Goal: Transaction & Acquisition: Purchase product/service

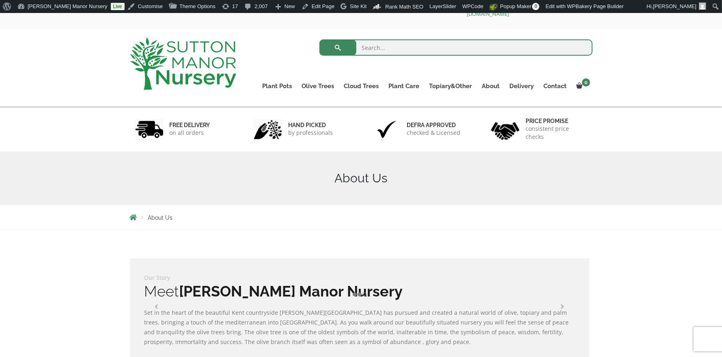
scroll to position [23, 0]
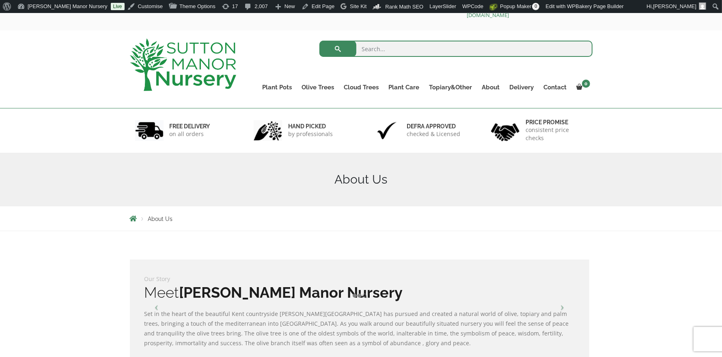
click at [187, 71] on img at bounding box center [183, 65] width 106 height 52
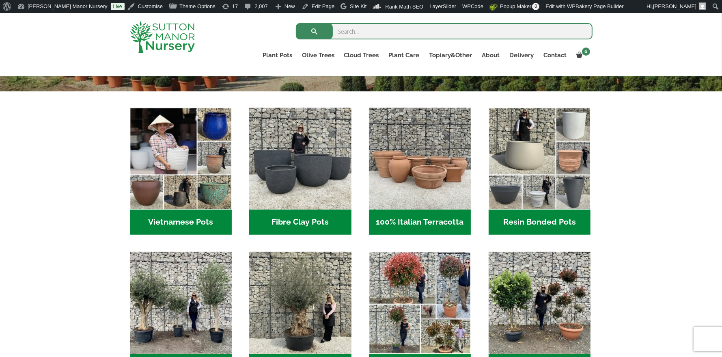
scroll to position [248, 0]
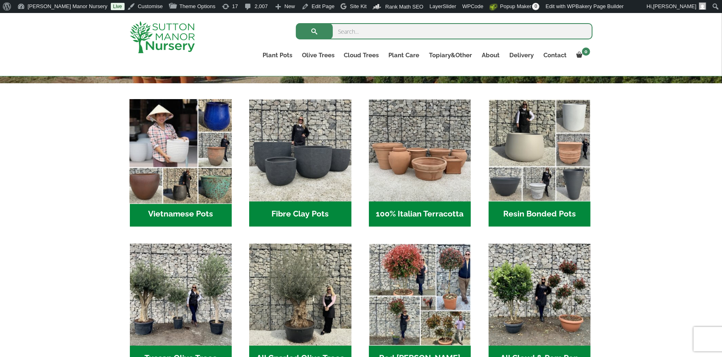
click at [189, 155] on img "Visit product category Vietnamese Pots" at bounding box center [180, 150] width 107 height 107
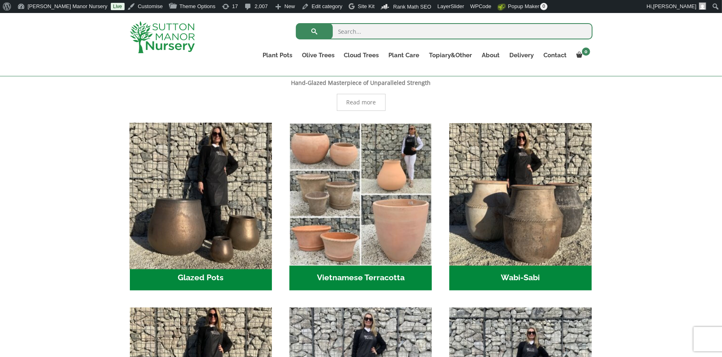
scroll to position [197, 0]
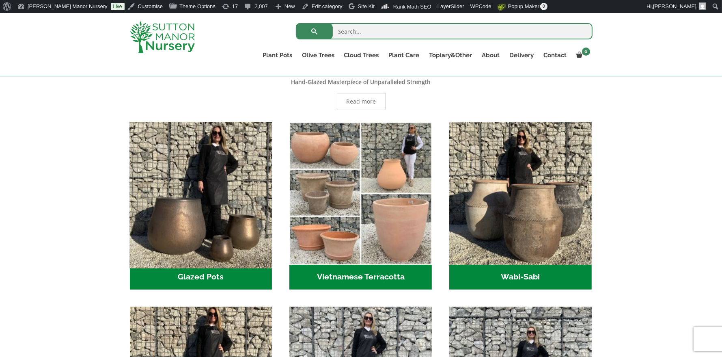
click at [170, 200] on img "Visit product category Glazed Pots" at bounding box center [200, 192] width 149 height 149
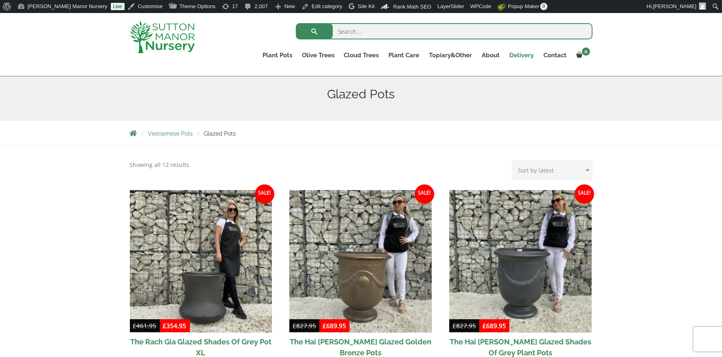
scroll to position [86, 0]
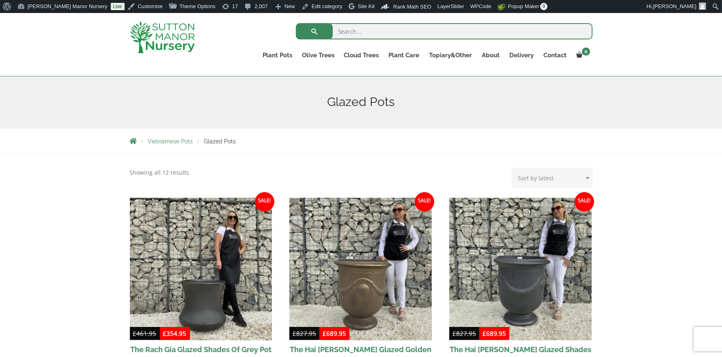
drag, startPoint x: 170, startPoint y: 37, endPoint x: 206, endPoint y: 84, distance: 59.3
click at [170, 37] on img at bounding box center [162, 37] width 65 height 32
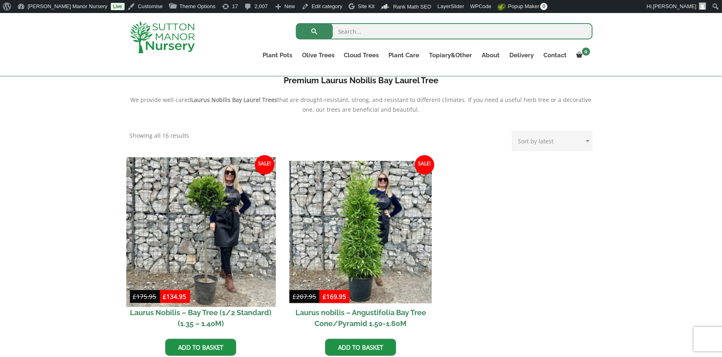
click at [206, 239] on img at bounding box center [200, 231] width 149 height 149
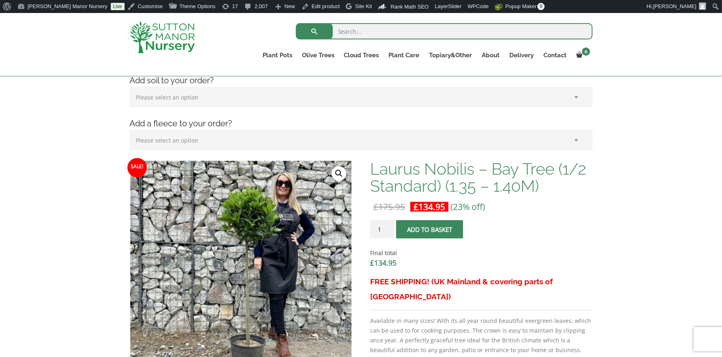
scroll to position [190, 0]
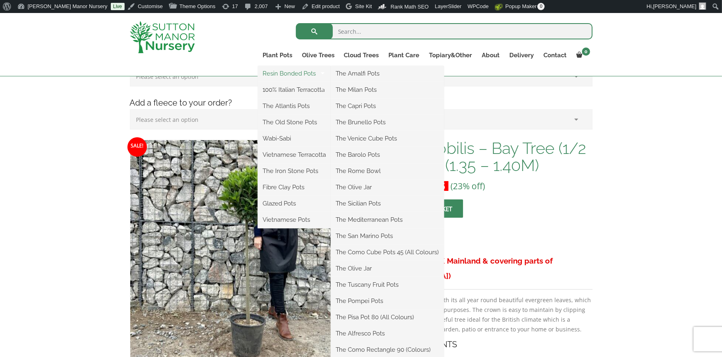
click at [277, 72] on link "Resin Bonded Pots" at bounding box center [294, 73] width 73 height 12
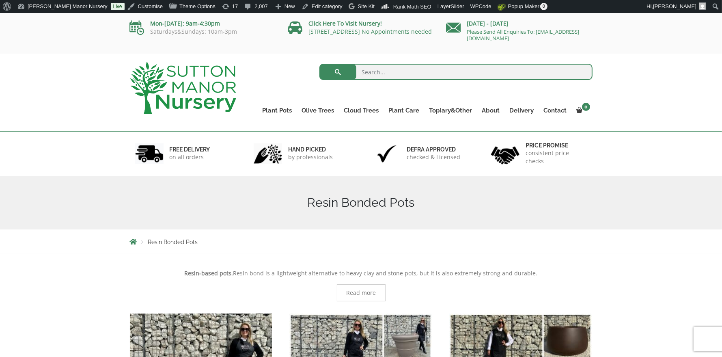
click at [167, 75] on img at bounding box center [183, 88] width 106 height 52
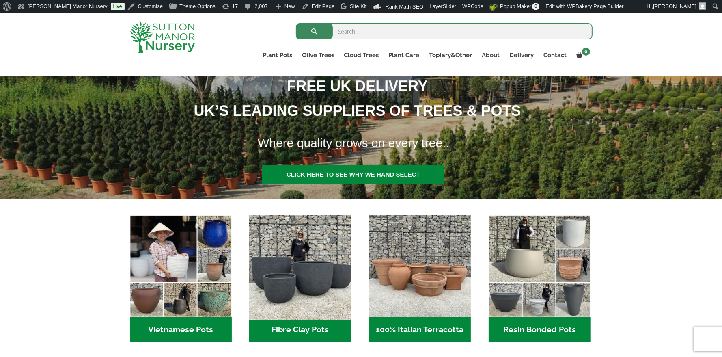
click at [294, 264] on img "Visit product category Fibre Clay Pots" at bounding box center [300, 266] width 107 height 107
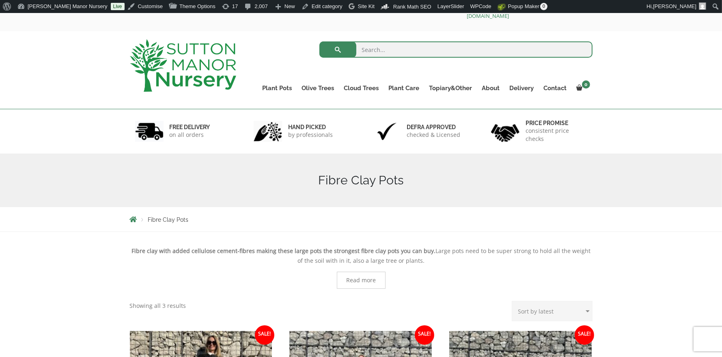
scroll to position [34, 0]
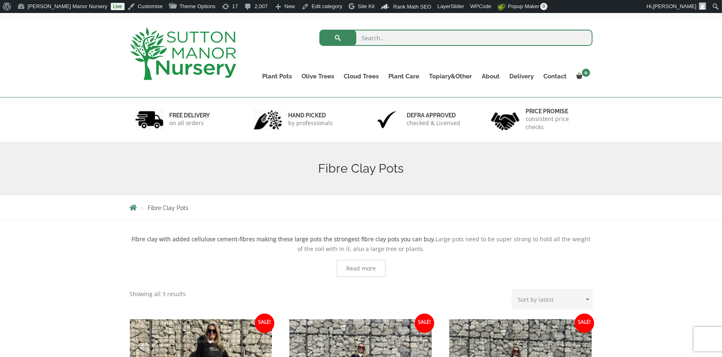
click at [342, 265] on span "Read more" at bounding box center [361, 268] width 49 height 17
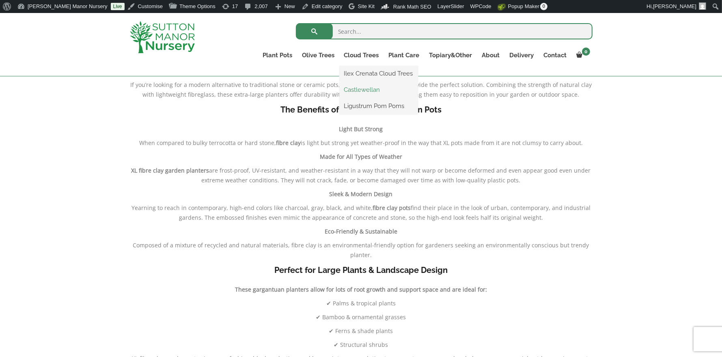
scroll to position [390, 0]
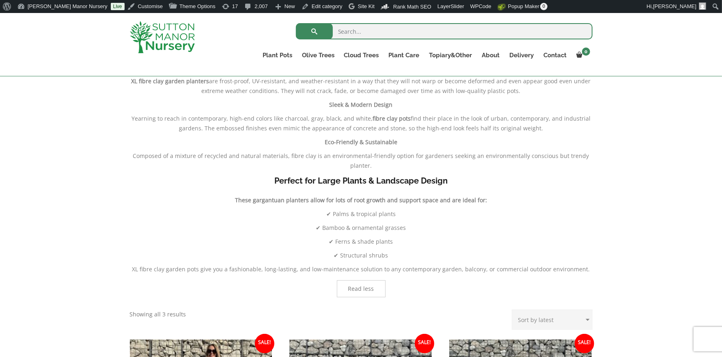
click at [365, 288] on span "Read less" at bounding box center [361, 289] width 26 height 6
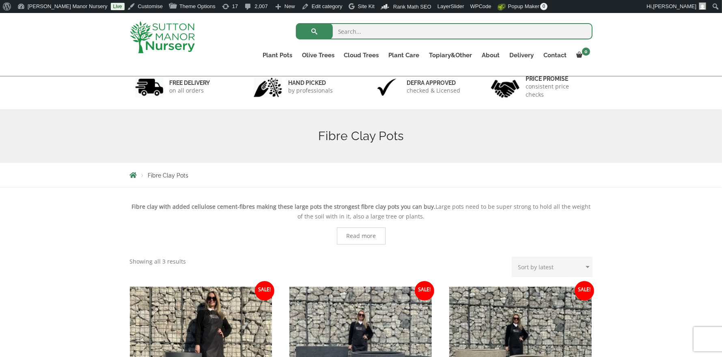
scroll to position [50, 0]
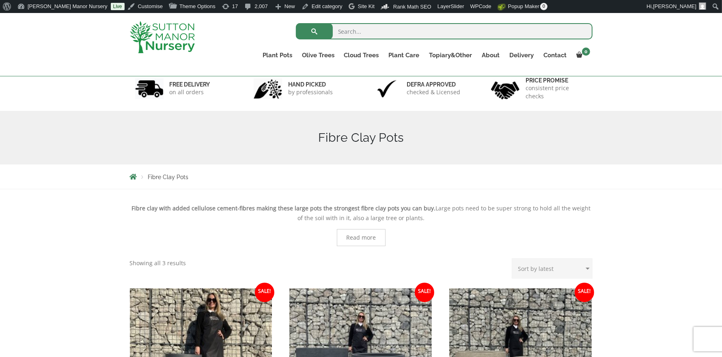
click at [352, 234] on span "Read more" at bounding box center [361, 237] width 30 height 6
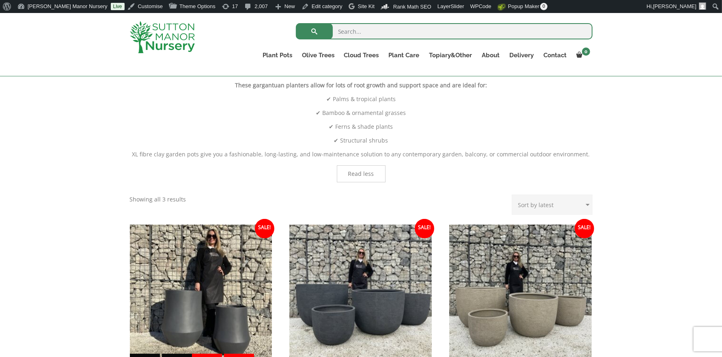
click at [353, 177] on span "Read less" at bounding box center [361, 173] width 49 height 17
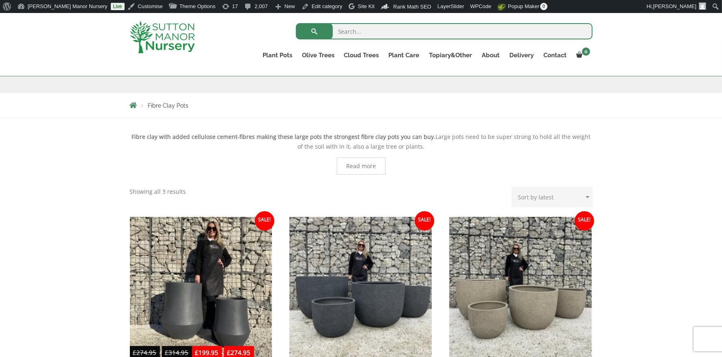
scroll to position [129, 0]
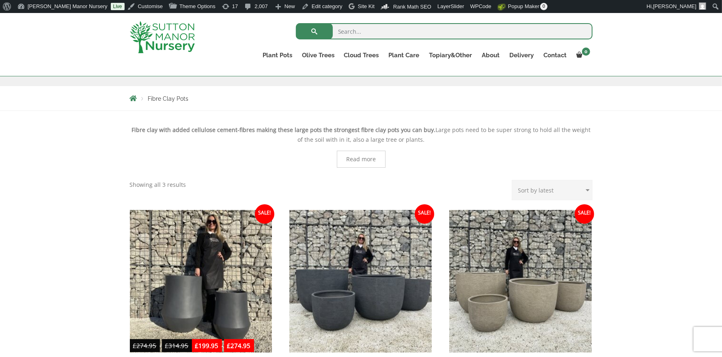
click at [361, 159] on span "Read more" at bounding box center [361, 159] width 30 height 6
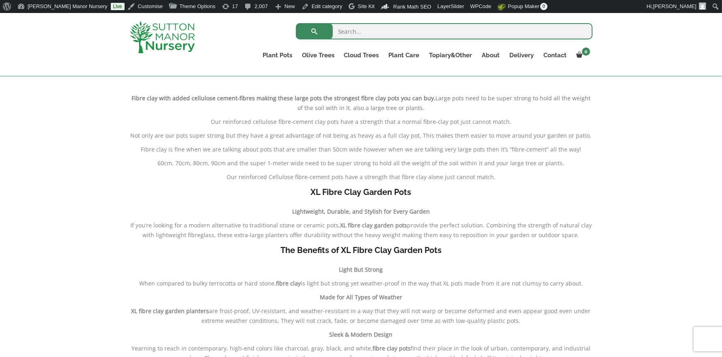
scroll to position [172, 0]
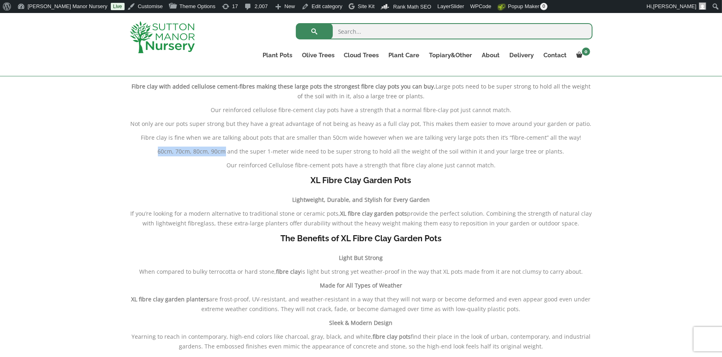
drag, startPoint x: 226, startPoint y: 150, endPoint x: 162, endPoint y: 149, distance: 64.1
click at [162, 149] on p "60cm, 70cm, 80cm, 90cm and the super 1-meter wide need to be super strong to ho…" at bounding box center [361, 151] width 462 height 10
click at [168, 48] on img at bounding box center [162, 37] width 65 height 32
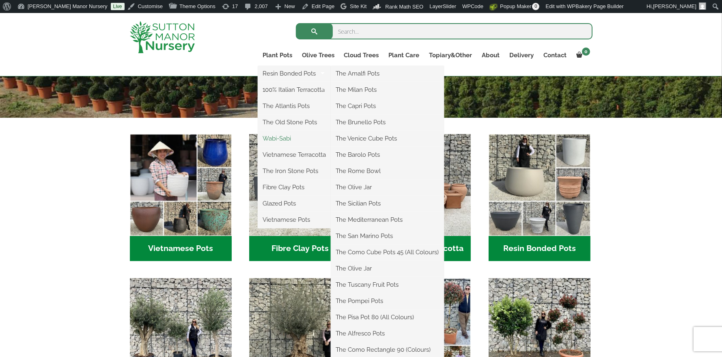
scroll to position [324, 0]
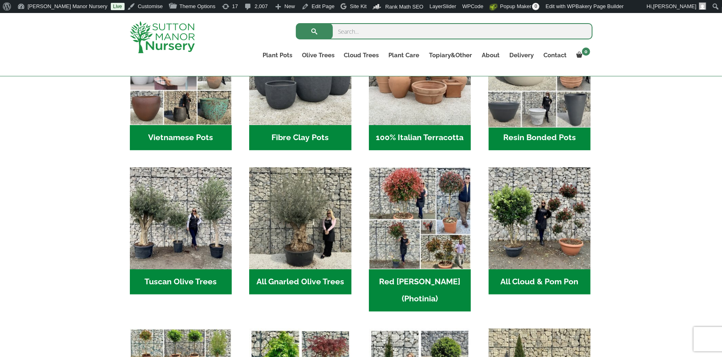
click at [519, 121] on img "Visit product category Resin Bonded Pots" at bounding box center [538, 74] width 107 height 107
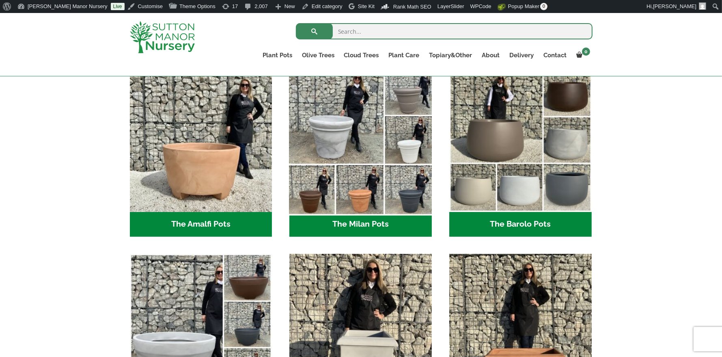
scroll to position [231, 0]
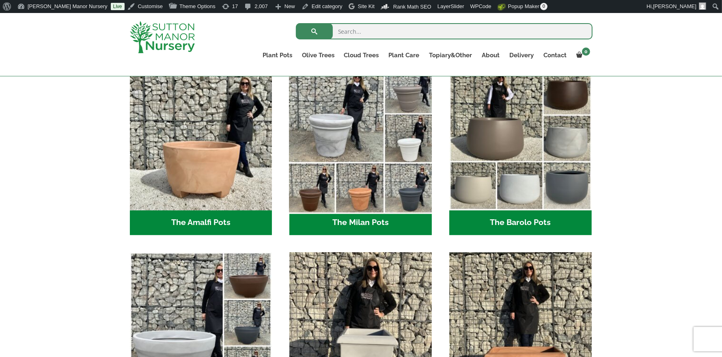
click at [358, 171] on img "Visit product category The Milan Pots" at bounding box center [360, 138] width 149 height 149
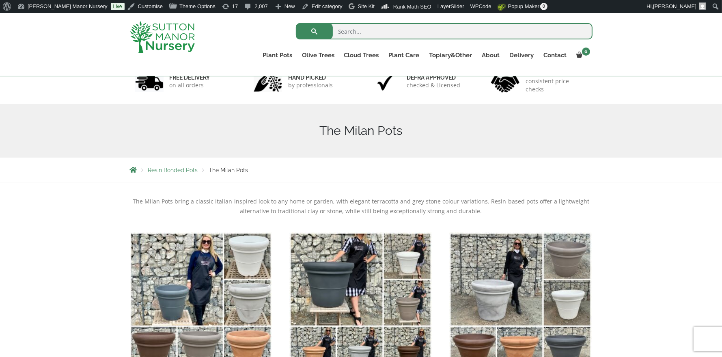
scroll to position [110, 0]
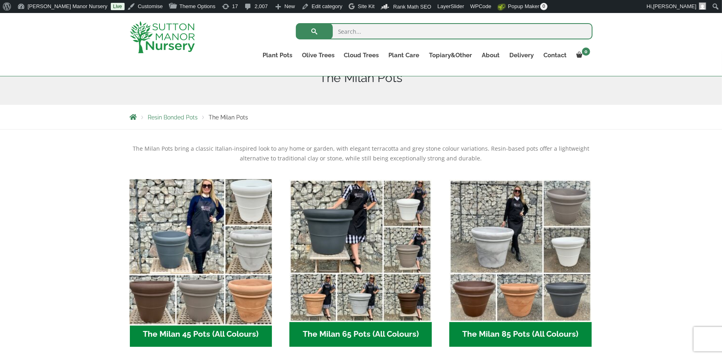
click at [239, 238] on img "Visit product category The Milan 45 Pots (All Colours)" at bounding box center [200, 250] width 149 height 149
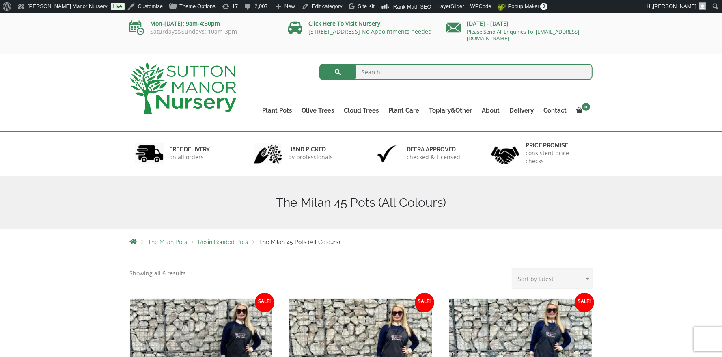
scroll to position [101, 0]
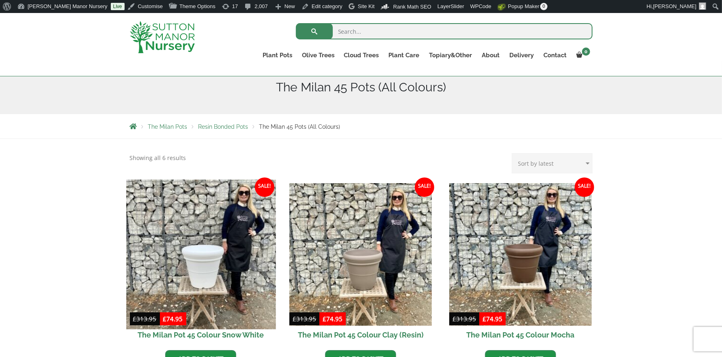
click at [241, 235] on img at bounding box center [200, 253] width 149 height 149
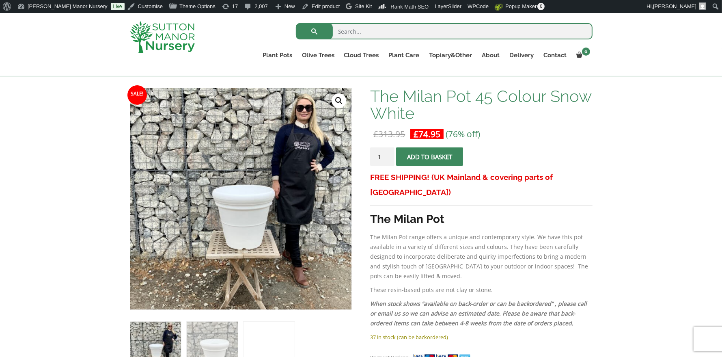
scroll to position [114, 0]
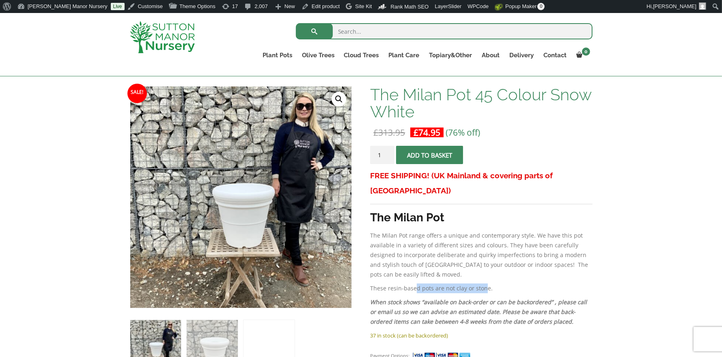
drag, startPoint x: 484, startPoint y: 273, endPoint x: 415, endPoint y: 273, distance: 69.8
click at [415, 283] on p "These resin-based pots are not clay or stone." at bounding box center [481, 288] width 222 height 10
click at [412, 283] on p "These resin-based pots are not clay or stone." at bounding box center [481, 288] width 222 height 10
drag, startPoint x: 422, startPoint y: 273, endPoint x: 485, endPoint y: 273, distance: 63.3
click at [485, 283] on p "These resin-based pots are not clay or stone." at bounding box center [481, 288] width 222 height 10
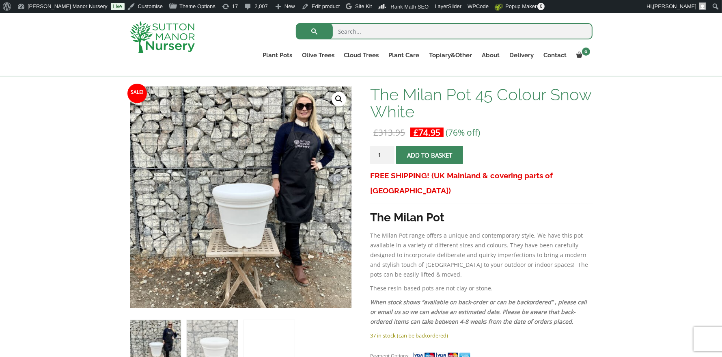
click at [490, 283] on p "These resin-based pots are not clay or stone." at bounding box center [481, 288] width 222 height 10
click at [158, 32] on img at bounding box center [162, 37] width 65 height 32
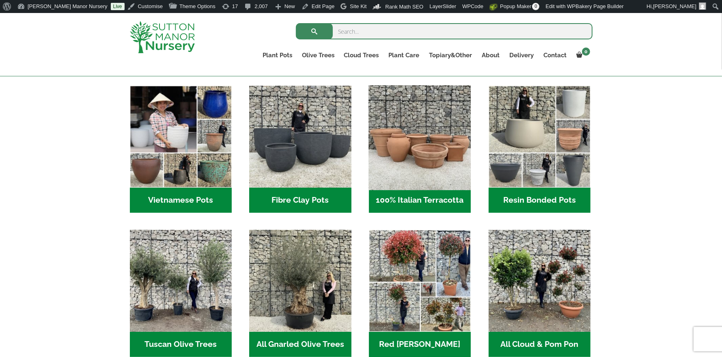
scroll to position [267, 0]
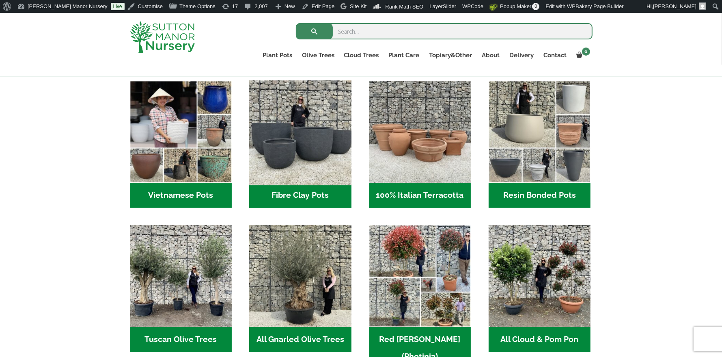
click at [296, 163] on img "Visit product category Fibre Clay Pots" at bounding box center [300, 131] width 107 height 107
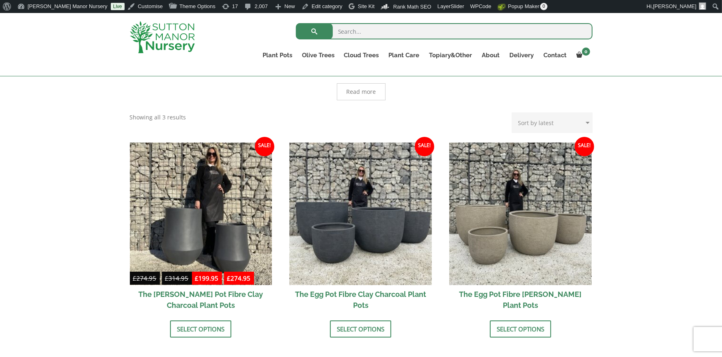
scroll to position [235, 0]
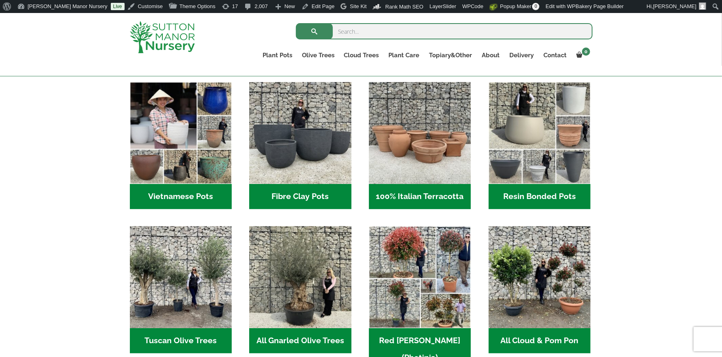
scroll to position [267, 0]
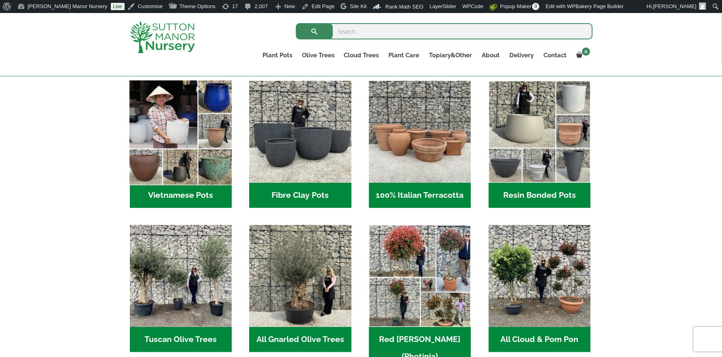
click at [183, 112] on img "Visit product category Vietnamese Pots" at bounding box center [180, 131] width 107 height 107
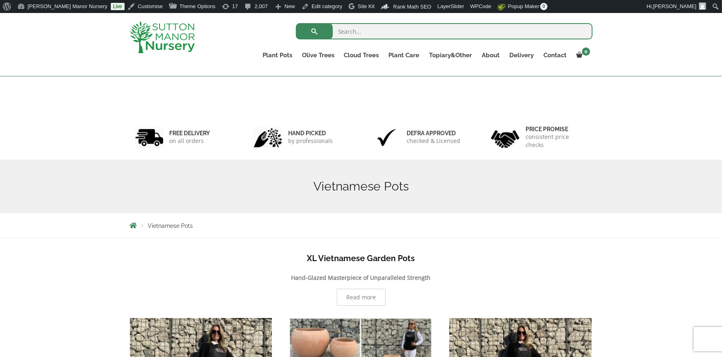
scroll to position [224, 0]
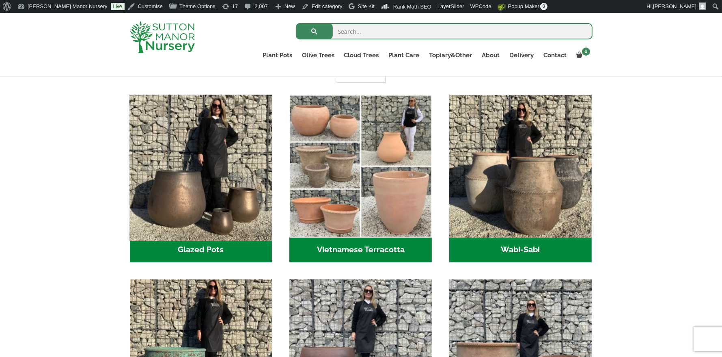
click at [201, 180] on img "Visit product category Glazed Pots" at bounding box center [200, 165] width 149 height 149
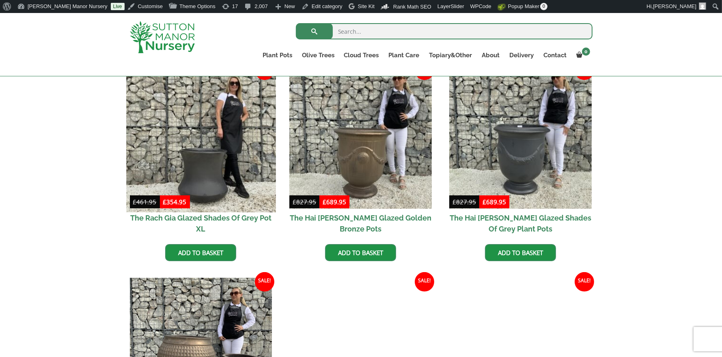
scroll to position [258, 0]
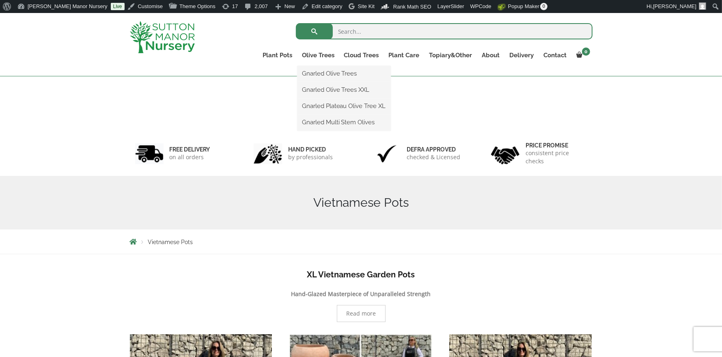
scroll to position [67, 0]
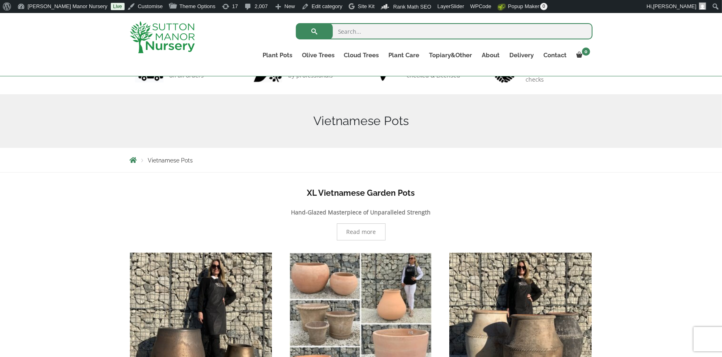
click at [159, 36] on img at bounding box center [162, 37] width 65 height 32
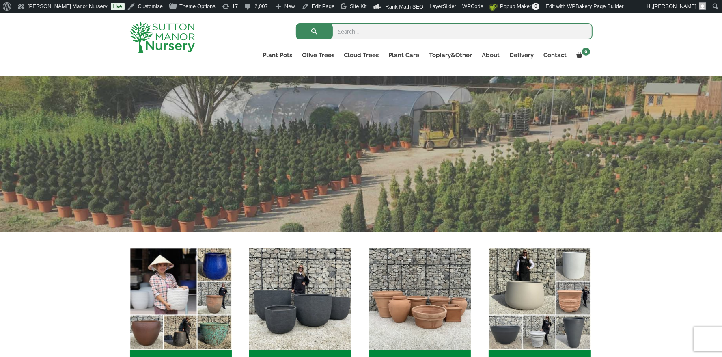
scroll to position [206, 0]
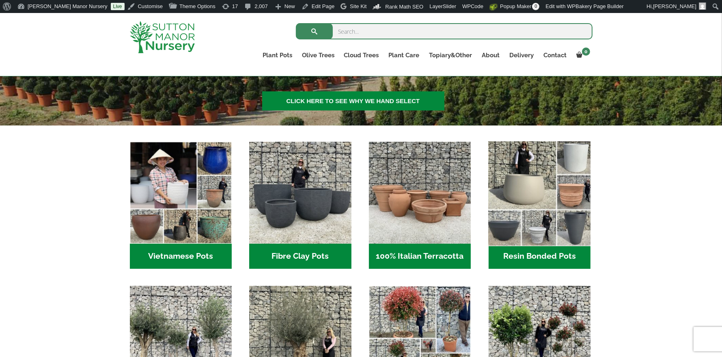
click at [516, 198] on img "Visit product category Resin Bonded Pots" at bounding box center [538, 192] width 107 height 107
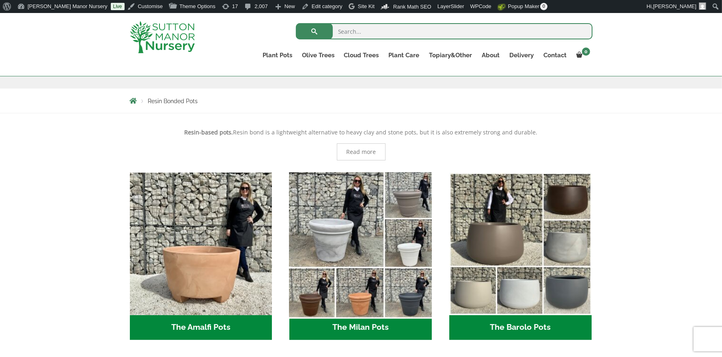
scroll to position [137, 0]
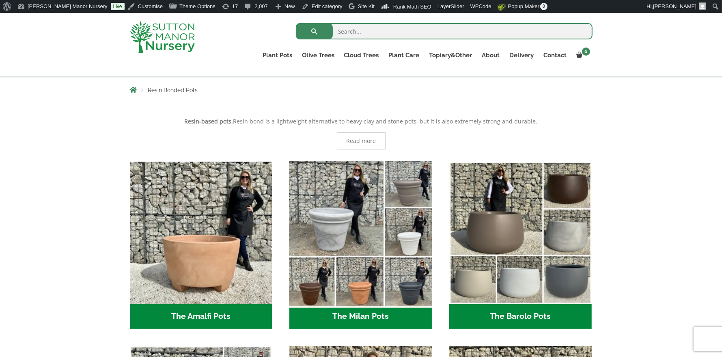
click at [362, 231] on img "Visit product category The Milan Pots" at bounding box center [360, 232] width 149 height 149
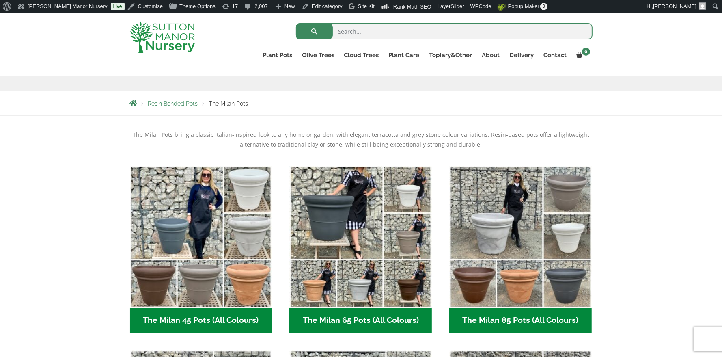
scroll to position [137, 0]
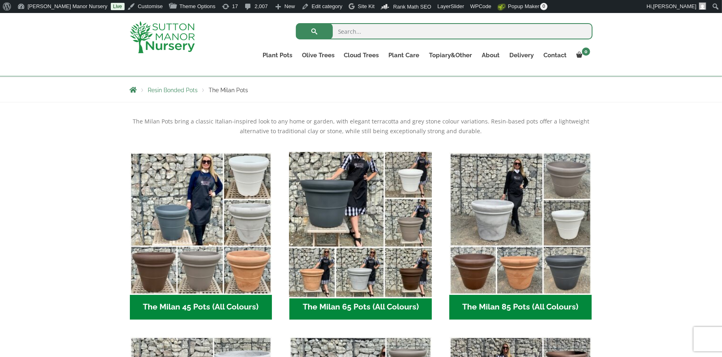
click at [334, 260] on img "Visit product category The Milan 65 Pots (All Colours)" at bounding box center [360, 222] width 149 height 149
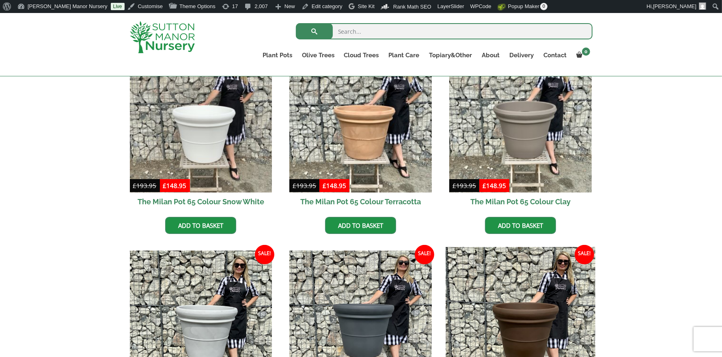
scroll to position [342, 0]
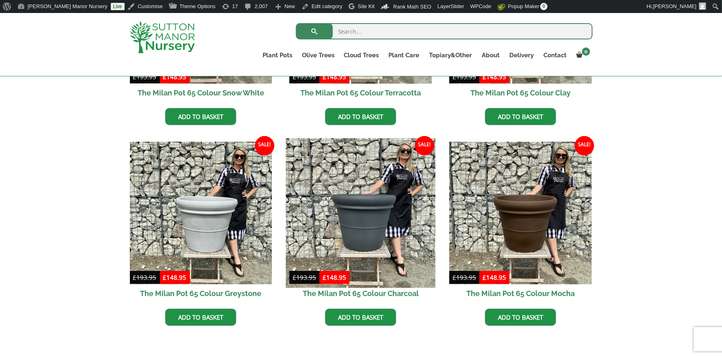
click at [364, 238] on img at bounding box center [360, 212] width 149 height 149
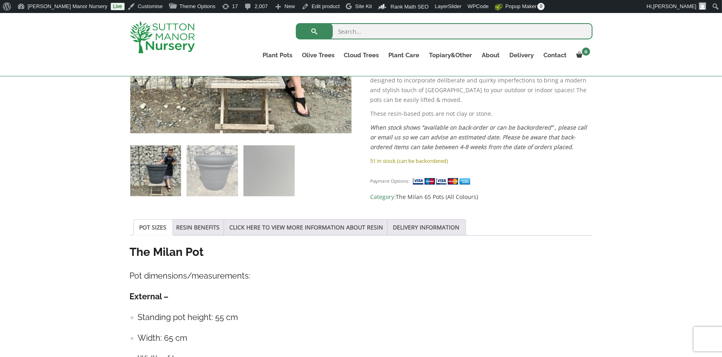
scroll to position [295, 0]
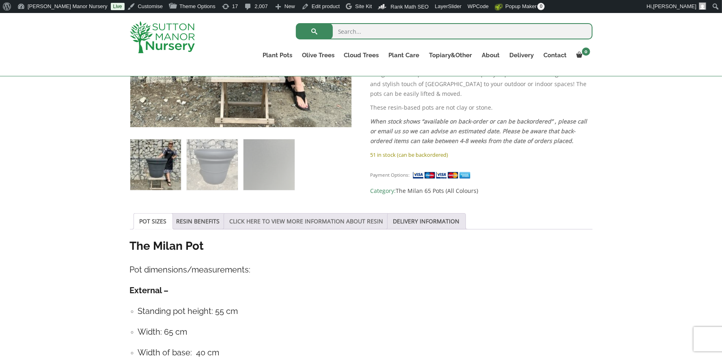
click at [333, 221] on link "CLICK HERE TO VIEW MORE INFORMATION ABOUT RESIN" at bounding box center [307, 220] width 154 height 15
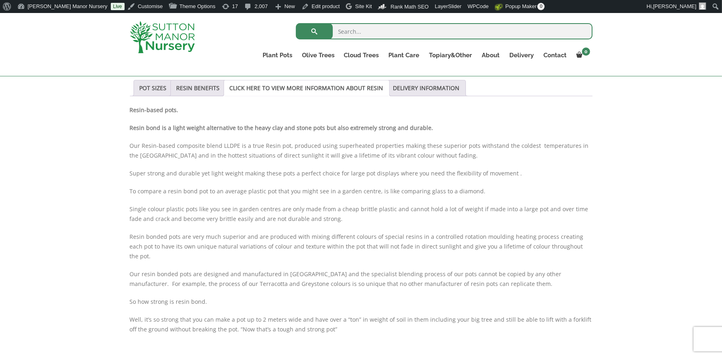
scroll to position [429, 0]
drag, startPoint x: 295, startPoint y: 287, endPoint x: 262, endPoint y: 282, distance: 32.8
click at [263, 282] on div "Resin-based pots. Resin bond is a light weight alternative to the heavy clay an…" at bounding box center [361, 222] width 462 height 237
click at [261, 295] on p "So how strong is resin bond." at bounding box center [361, 300] width 462 height 10
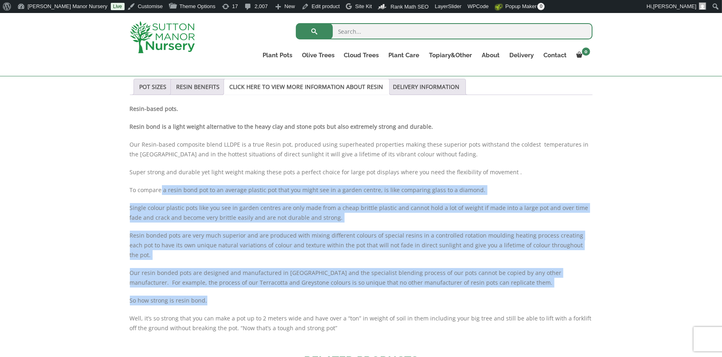
drag, startPoint x: 247, startPoint y: 289, endPoint x: 160, endPoint y: 193, distance: 129.8
click at [160, 193] on div "Resin-based pots. Resin bond is a light weight alternative to the heavy clay an…" at bounding box center [361, 222] width 462 height 237
click at [182, 224] on div "Resin-based pots. Resin bond is a light weight alternative to the heavy clay an…" at bounding box center [361, 222] width 462 height 237
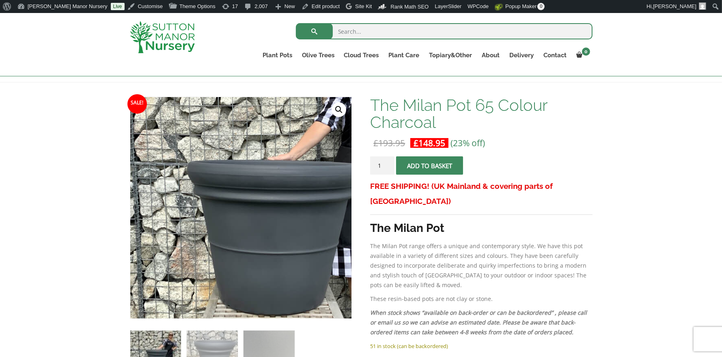
scroll to position [111, 0]
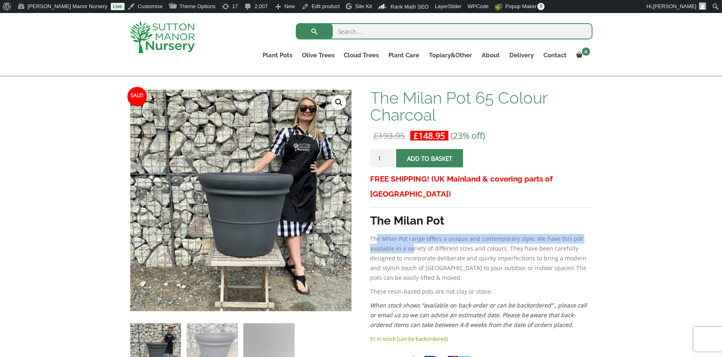
click at [419, 234] on p "The Milan Pot range offers a unique and contemporary style. We have this pot av…" at bounding box center [481, 258] width 222 height 49
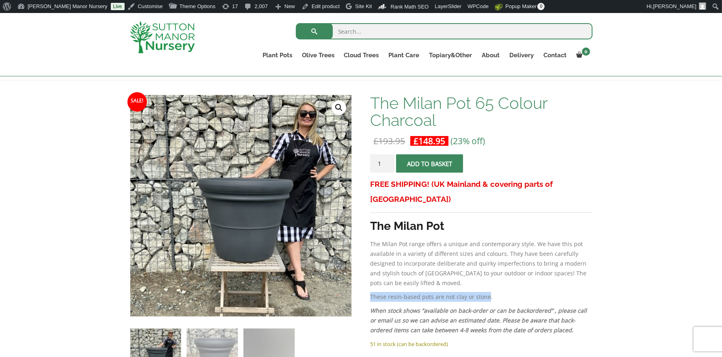
drag, startPoint x: 486, startPoint y: 284, endPoint x: 370, endPoint y: 278, distance: 116.5
click at [370, 292] on p "These resin-based pots are not clay or stone." at bounding box center [481, 297] width 222 height 10
drag, startPoint x: 395, startPoint y: 220, endPoint x: 451, endPoint y: 220, distance: 55.6
click at [451, 220] on div "FREE SHIPPING! (UK Mainland & covering parts of Scotland) The Milan Pot The Mil…" at bounding box center [481, 257] width 222 height 162
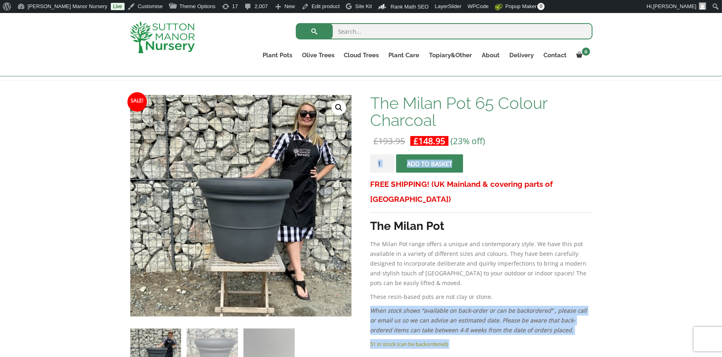
drag, startPoint x: 483, startPoint y: 282, endPoint x: 370, endPoint y: 284, distance: 112.8
click at [370, 292] on p "These resin-based pots are not clay or stone." at bounding box center [481, 297] width 222 height 10
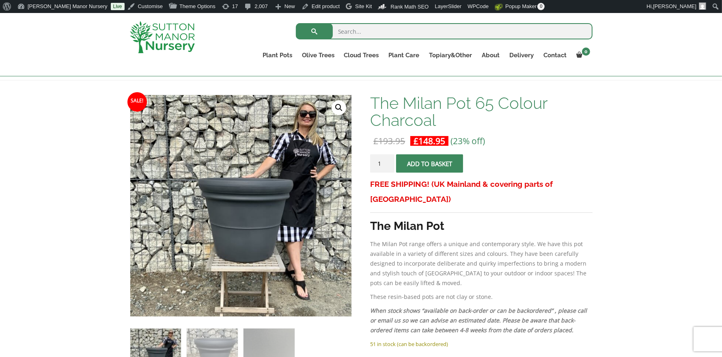
click at [370, 292] on p "These resin-based pots are not clay or stone." at bounding box center [481, 297] width 222 height 10
drag, startPoint x: 370, startPoint y: 280, endPoint x: 488, endPoint y: 279, distance: 118.0
click at [488, 292] on p "These resin-based pots are not clay or stone." at bounding box center [481, 297] width 222 height 10
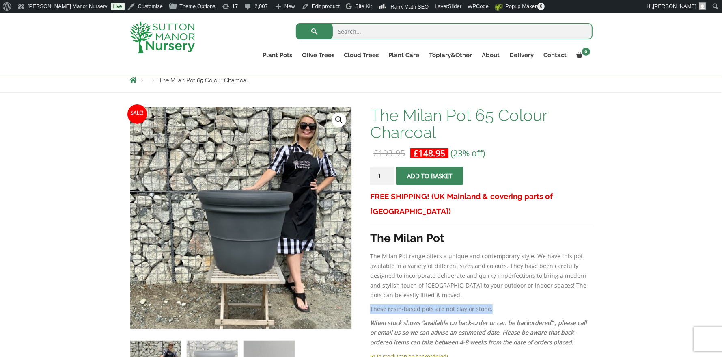
scroll to position [94, 0]
click at [419, 303] on p "These resin-based pots are not clay or stone." at bounding box center [481, 308] width 222 height 10
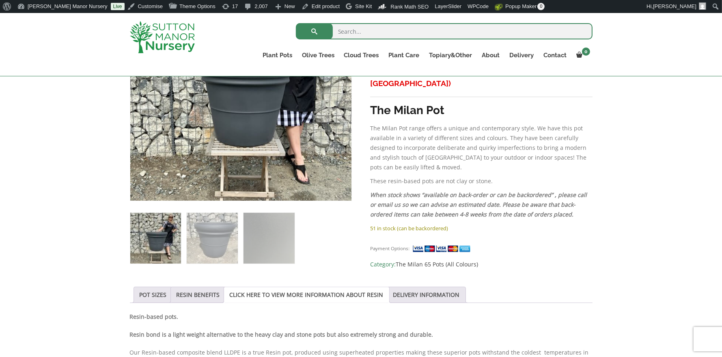
scroll to position [301, 0]
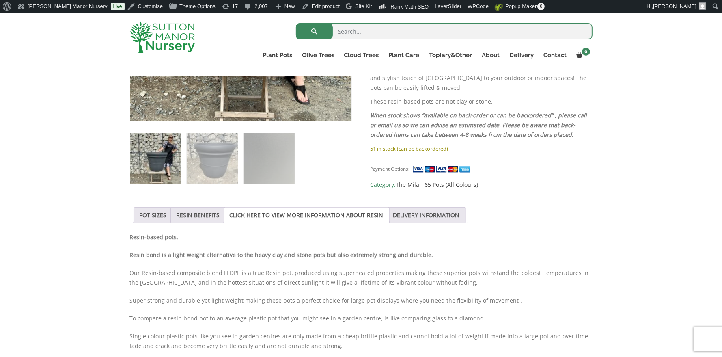
click at [289, 212] on link "CLICK HERE TO VIEW MORE INFORMATION ABOUT RESIN" at bounding box center [307, 214] width 154 height 15
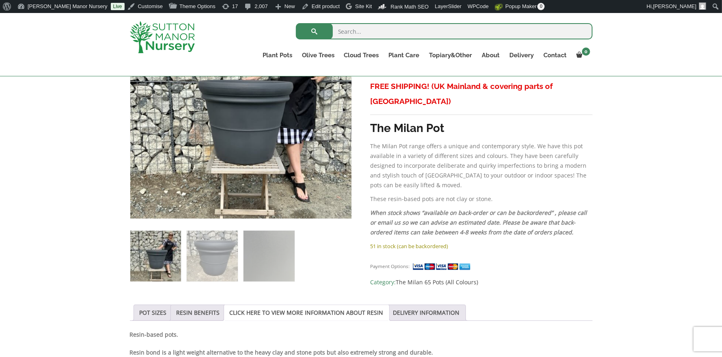
scroll to position [197, 0]
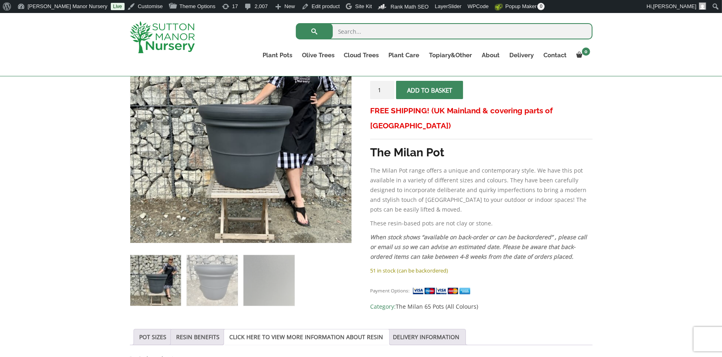
click at [453, 218] on p "These resin-based pots are not clay or stone." at bounding box center [481, 223] width 222 height 10
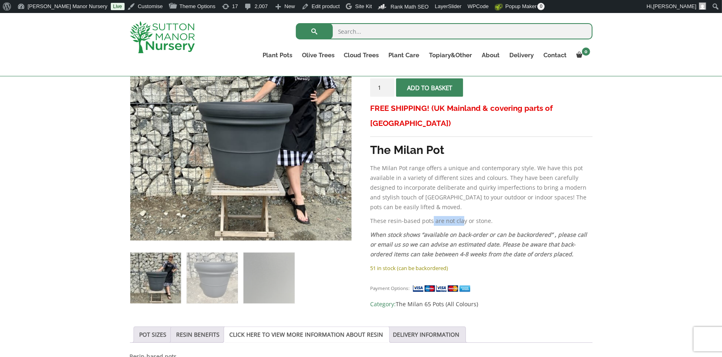
drag, startPoint x: 459, startPoint y: 206, endPoint x: 434, endPoint y: 204, distance: 25.2
click at [432, 216] on p "These resin-based pots are not clay or stone." at bounding box center [481, 221] width 222 height 10
click at [438, 216] on p "These resin-based pots are not clay or stone." at bounding box center [481, 221] width 222 height 10
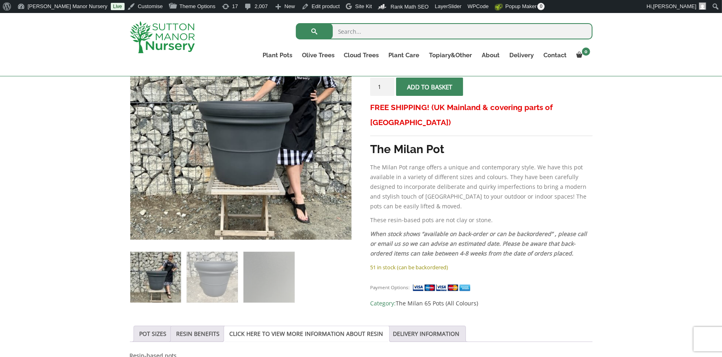
click at [407, 146] on div "FREE SHIPPING! (UK Mainland & covering parts of Scotland) The Milan Pot The Mil…" at bounding box center [481, 181] width 222 height 162
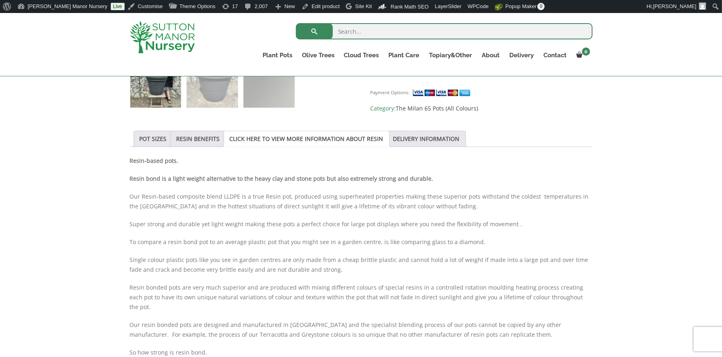
scroll to position [378, 0]
click at [151, 135] on link "POT SIZES" at bounding box center [153, 137] width 27 height 15
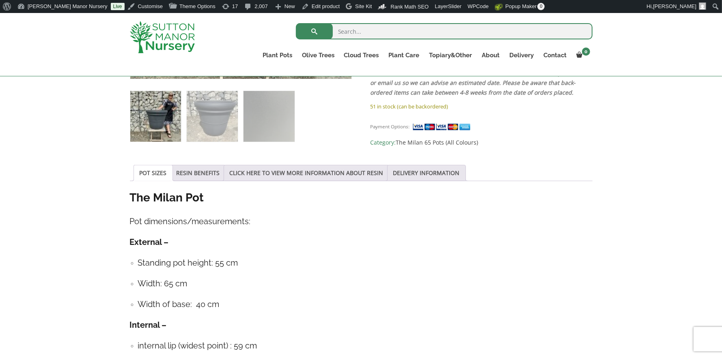
scroll to position [342, 0]
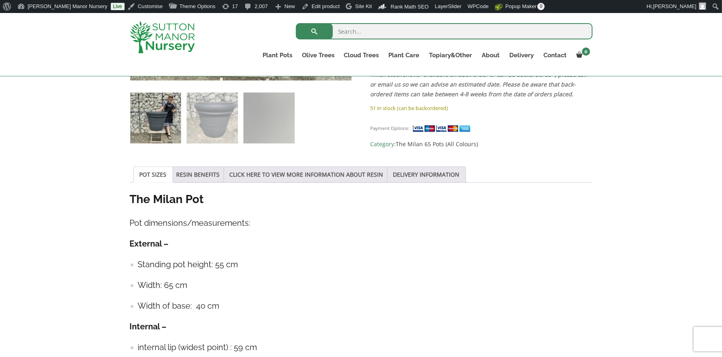
click at [415, 124] on img at bounding box center [442, 128] width 61 height 9
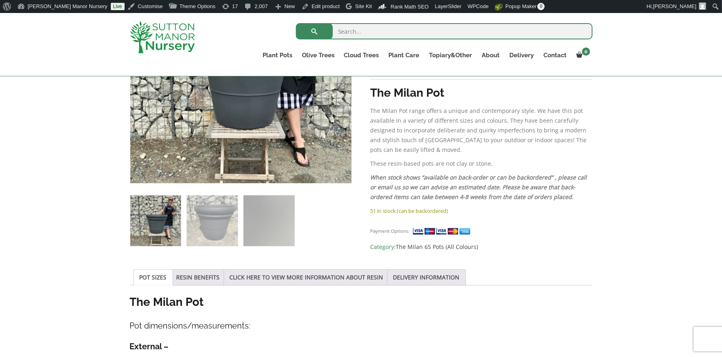
scroll to position [231, 0]
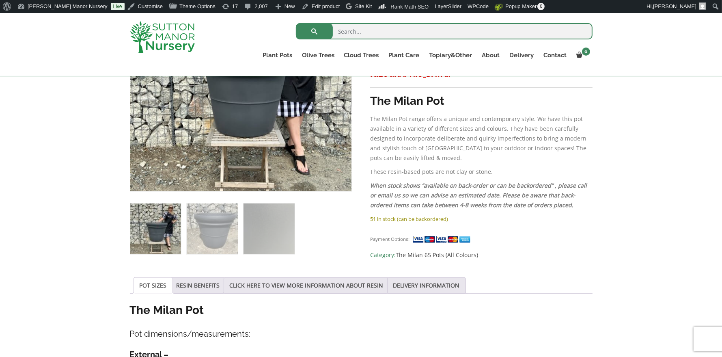
drag, startPoint x: 415, startPoint y: 223, endPoint x: 428, endPoint y: 217, distance: 14.5
click at [414, 228] on div "Payment Options: Category: The Milan 65 Pots (All Colours)" at bounding box center [481, 244] width 222 height 32
click at [434, 228] on div "Payment Options: Category: The Milan 65 Pots (All Colours)" at bounding box center [481, 244] width 222 height 32
drag, startPoint x: 477, startPoint y: 223, endPoint x: 423, endPoint y: 222, distance: 53.5
click at [423, 234] on div "Payment Options:" at bounding box center [431, 239] width 122 height 10
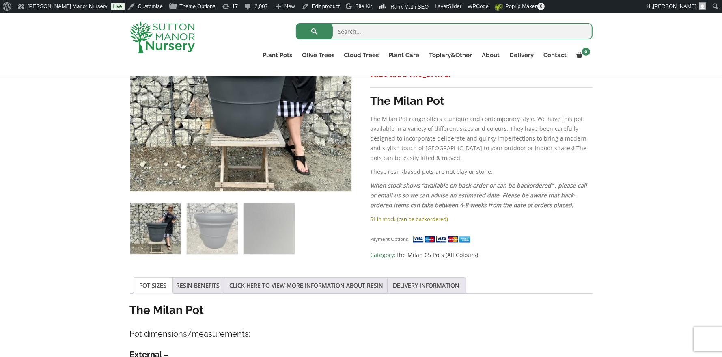
click at [423, 210] on div "The Milan Pot 65 Colour Charcoal £ 193.95 Original price was: £193.95. £ 148.95…" at bounding box center [481, 115] width 222 height 290
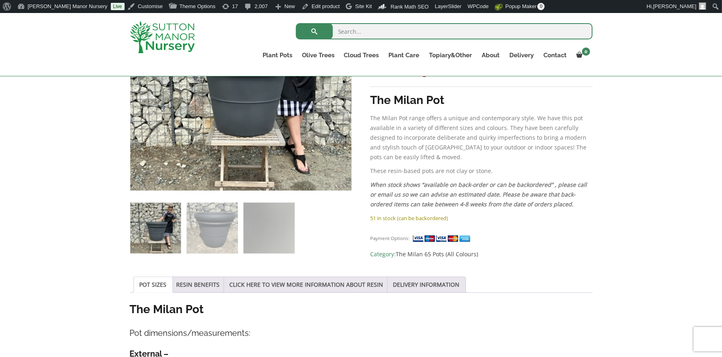
scroll to position [242, 0]
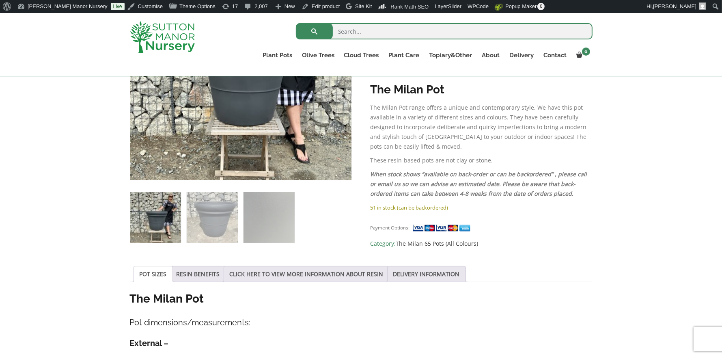
drag, startPoint x: 438, startPoint y: 217, endPoint x: 460, endPoint y: 221, distance: 22.4
click at [456, 221] on div "Payment Options: Category: The Milan 65 Pots (All Colours)" at bounding box center [481, 232] width 222 height 32
click at [456, 222] on div "Payment Options:" at bounding box center [431, 227] width 122 height 10
drag, startPoint x: 526, startPoint y: 213, endPoint x: 529, endPoint y: 210, distance: 4.3
click at [529, 216] on div "Payment Options: Category: The Milan 65 Pots (All Colours)" at bounding box center [481, 232] width 222 height 32
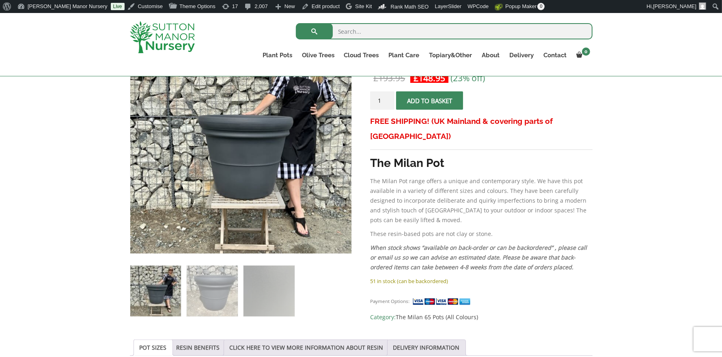
scroll to position [168, 0]
click at [410, 296] on div "Payment Options:" at bounding box center [431, 301] width 122 height 10
drag, startPoint x: 416, startPoint y: 284, endPoint x: 445, endPoint y: 297, distance: 32.0
click at [440, 297] on div "Payment Options: Category: The Milan 65 Pots (All Colours)" at bounding box center [481, 306] width 222 height 32
click at [513, 290] on div "Payment Options: Category: The Milan 65 Pots (All Colours)" at bounding box center [481, 306] width 222 height 32
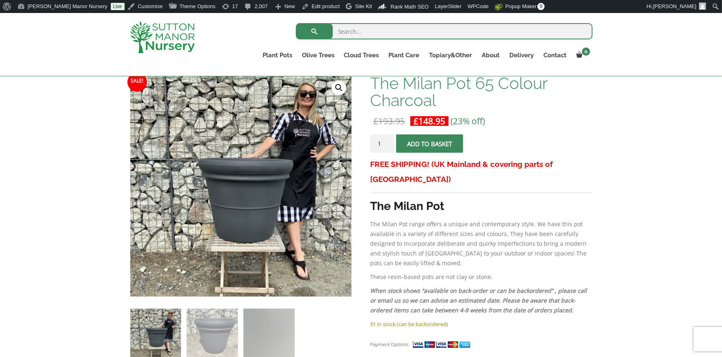
scroll to position [125, 0]
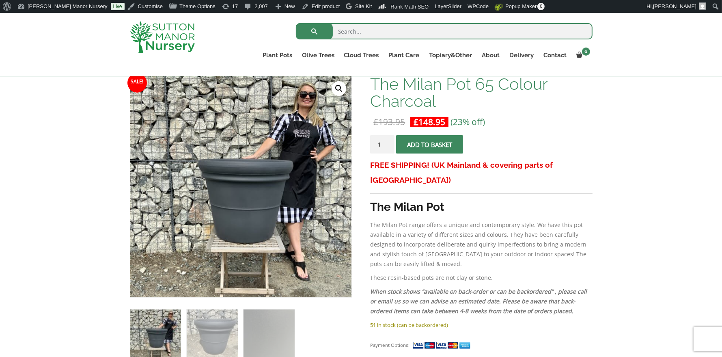
click at [177, 37] on img at bounding box center [162, 37] width 65 height 32
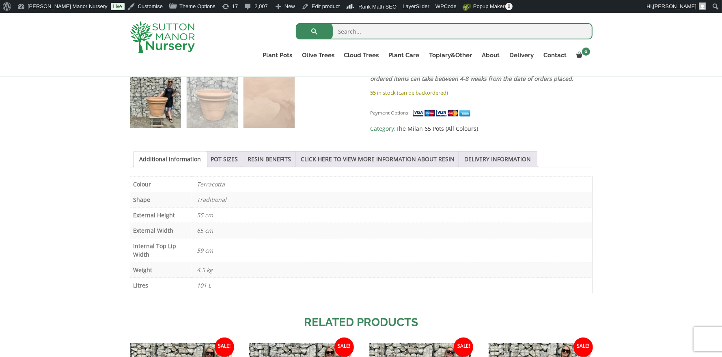
scroll to position [358, 0]
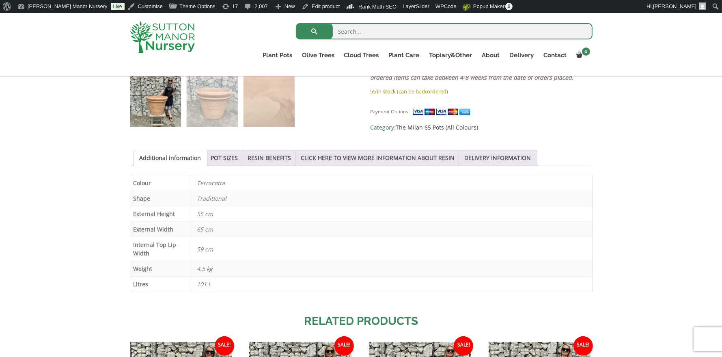
drag, startPoint x: 144, startPoint y: 297, endPoint x: 156, endPoint y: 297, distance: 11.8
click at [157, 297] on div "Additional information Colour Terracotta Shape Traditional External Height 55 c…" at bounding box center [361, 238] width 462 height 126
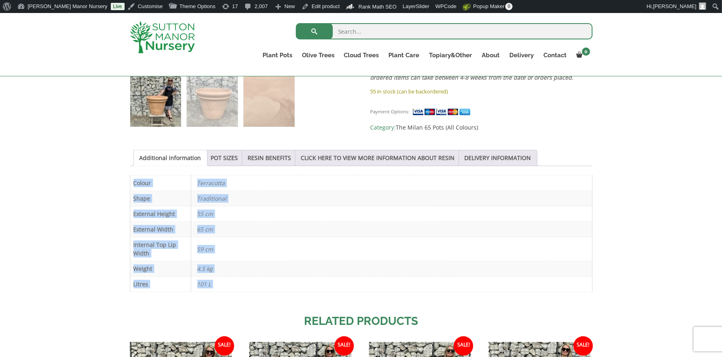
drag, startPoint x: 137, startPoint y: 291, endPoint x: 177, endPoint y: 305, distance: 43.0
click at [177, 305] on div "Sale! 🔍 POT PRODUCT DRAFT FOR AI £ 193.95 Original price was: £193.95. £ 148.95…" at bounding box center [361, 177] width 462 height 670
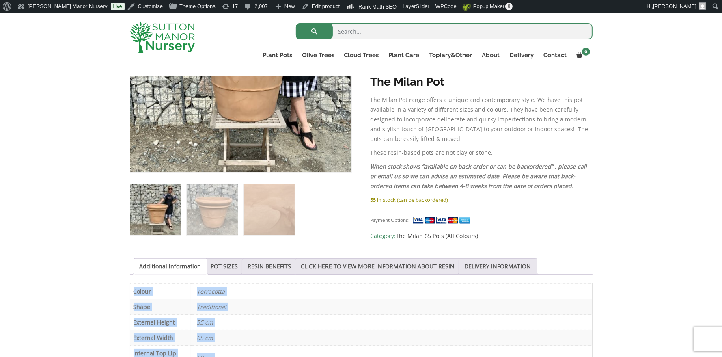
scroll to position [283, 0]
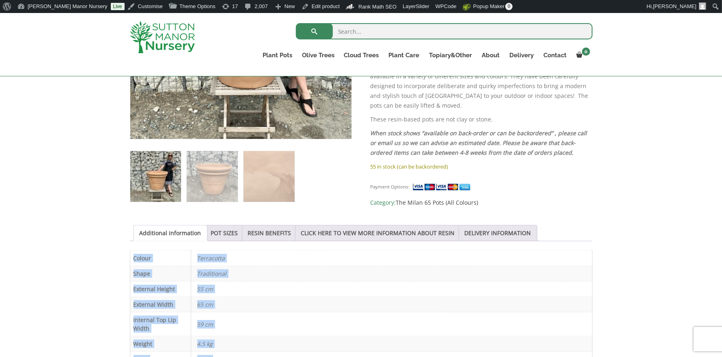
click at [417, 260] on p "Terracotta" at bounding box center [391, 257] width 389 height 15
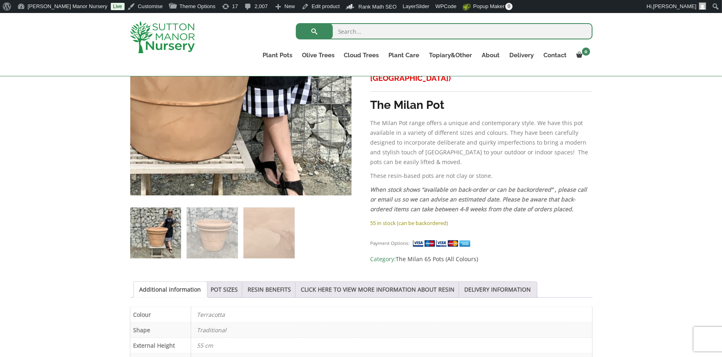
scroll to position [260, 0]
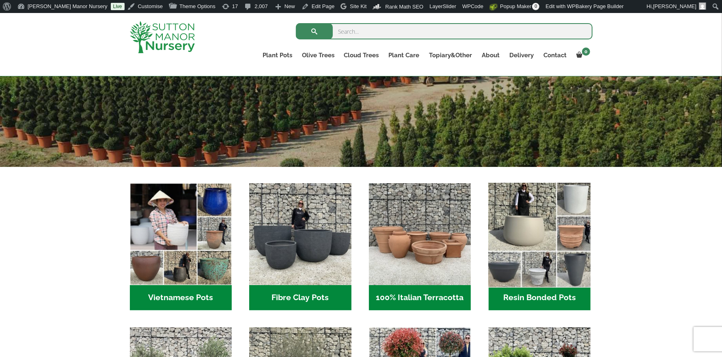
click at [526, 245] on img "Visit product category Resin Bonded Pots" at bounding box center [538, 233] width 107 height 107
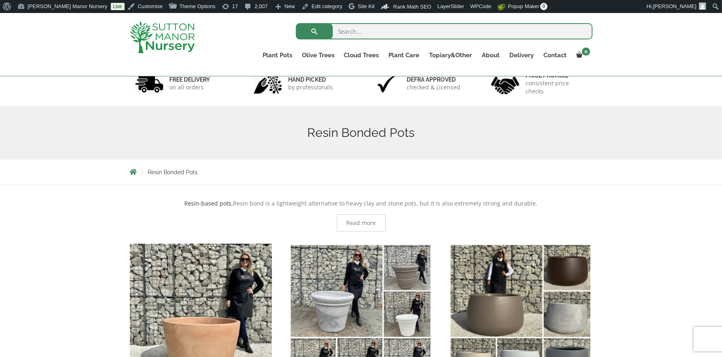
scroll to position [56, 0]
click at [364, 220] on span "Read more" at bounding box center [361, 222] width 30 height 6
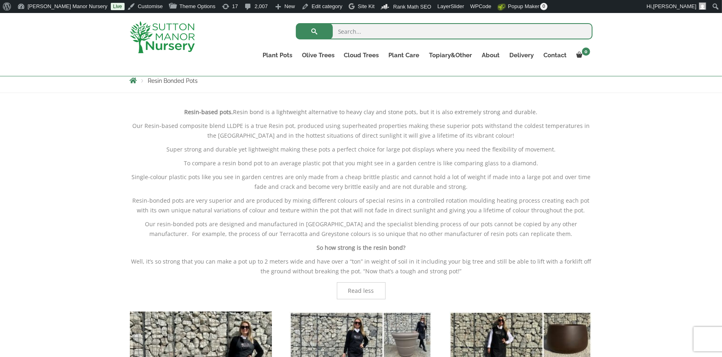
scroll to position [147, 0]
drag, startPoint x: 463, startPoint y: 268, endPoint x: 359, endPoint y: 271, distance: 103.9
click at [359, 271] on p "Well, it’s so strong that you can make a pot up to 2 meters wide and have over …" at bounding box center [361, 265] width 462 height 19
click at [473, 273] on p "Well, it’s so strong that you can make a pot up to 2 meters wide and have over …" at bounding box center [361, 265] width 462 height 19
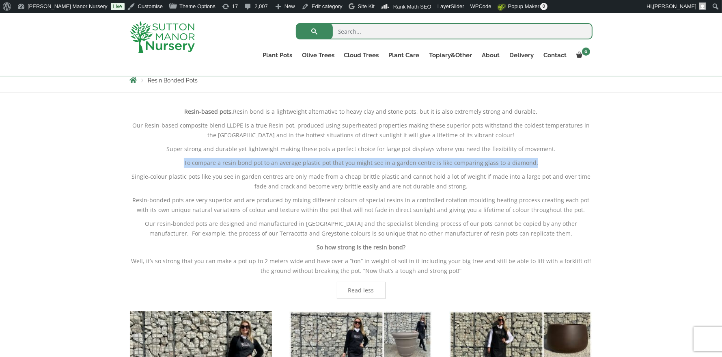
drag, startPoint x: 475, startPoint y: 162, endPoint x: 191, endPoint y: 163, distance: 283.9
click at [191, 163] on p "To compare a resin bond pot to an average plastic pot that you might see in a g…" at bounding box center [361, 163] width 462 height 10
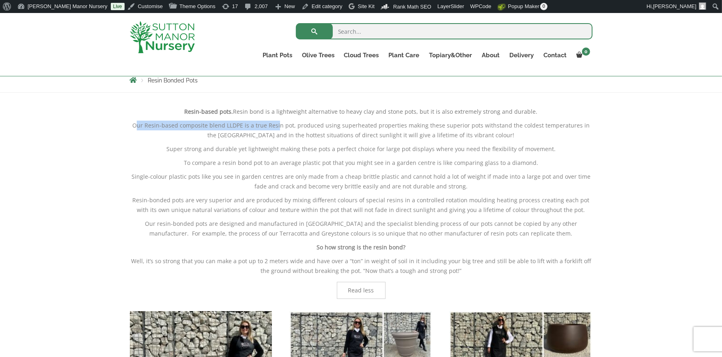
drag, startPoint x: 273, startPoint y: 125, endPoint x: 135, endPoint y: 125, distance: 137.5
click at [135, 125] on p "Our Resin-based composite blend LLDPE is a true Resin pot, produced using super…" at bounding box center [361, 129] width 462 height 19
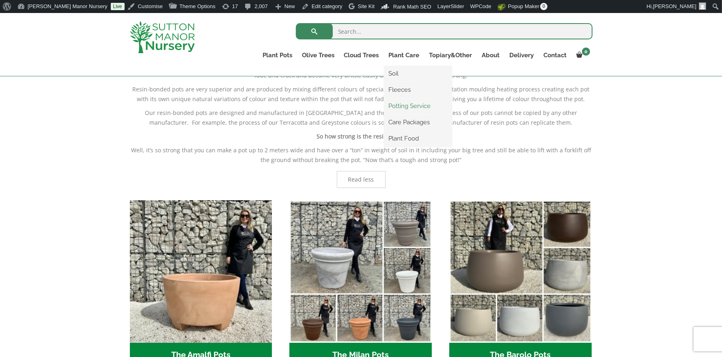
scroll to position [277, 0]
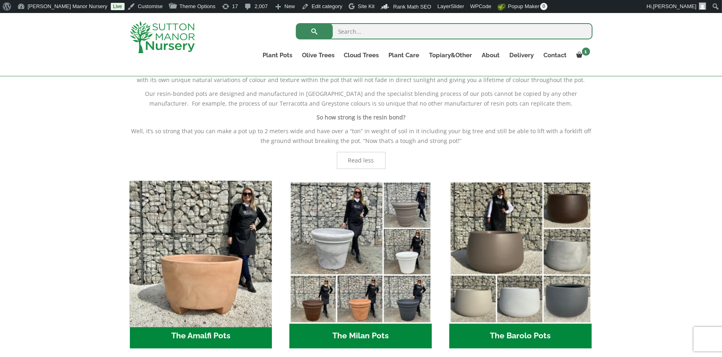
click at [218, 265] on img "Visit product category The Amalfi Pots" at bounding box center [200, 251] width 149 height 149
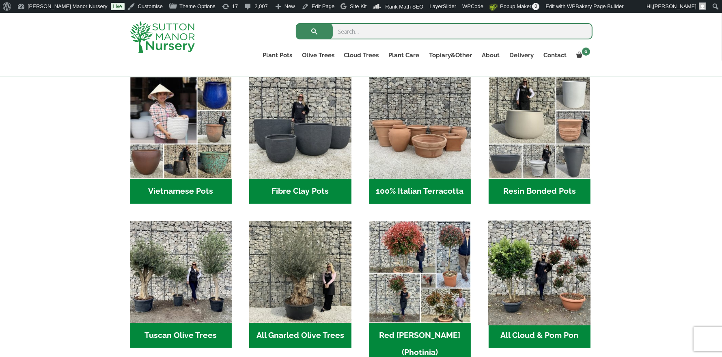
scroll to position [273, 0]
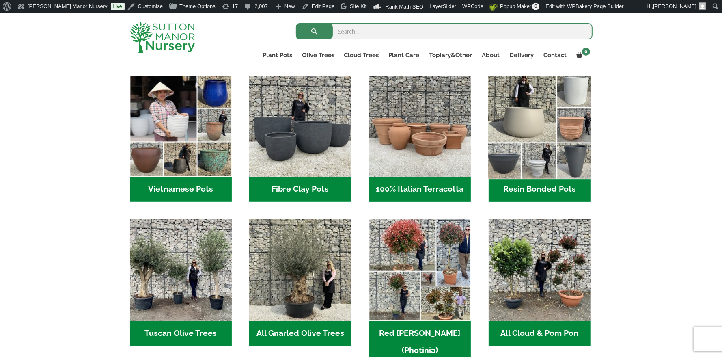
drag, startPoint x: 544, startPoint y: 160, endPoint x: 537, endPoint y: 166, distance: 9.2
click at [544, 160] on img "Visit product category Resin Bonded Pots" at bounding box center [538, 125] width 107 height 107
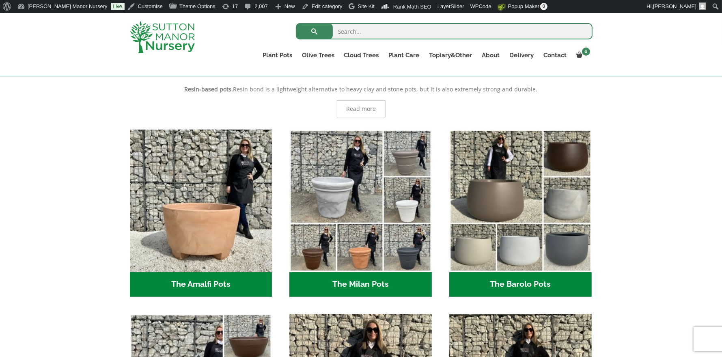
scroll to position [189, 0]
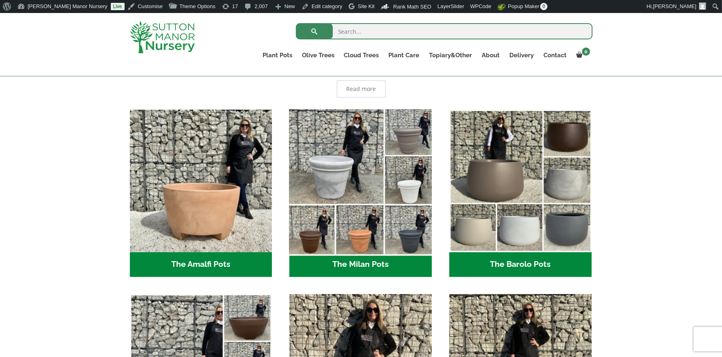
click at [389, 221] on img "Visit product category The Milan Pots" at bounding box center [360, 180] width 149 height 149
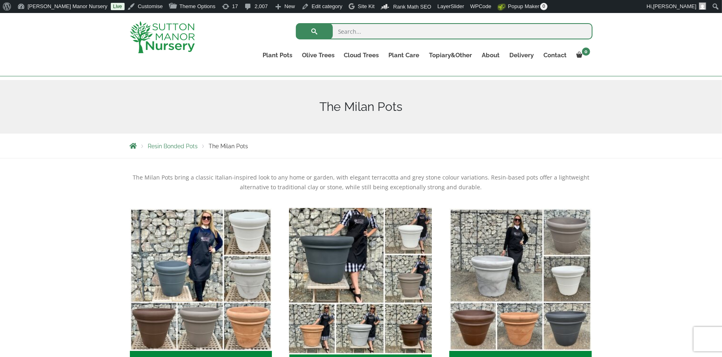
scroll to position [80, 0]
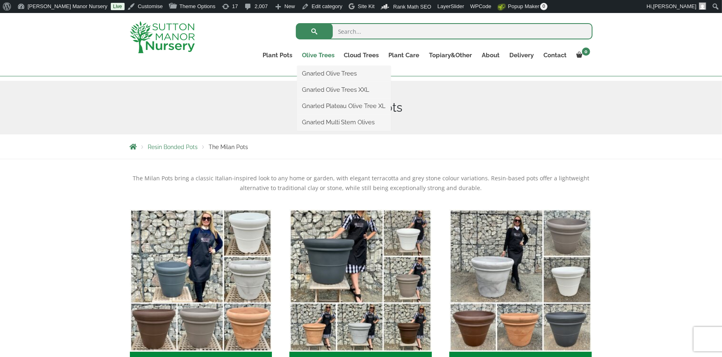
click at [315, 53] on link "Olive Trees" at bounding box center [318, 54] width 42 height 11
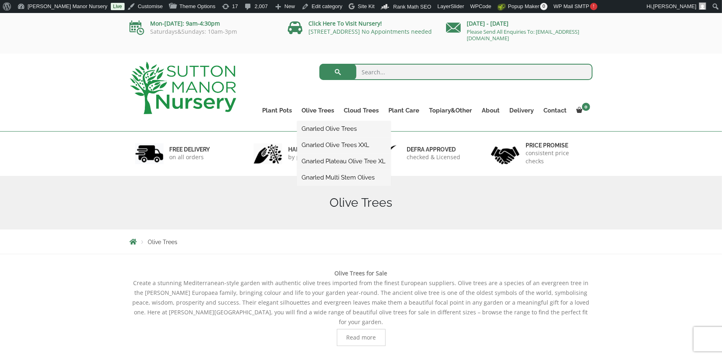
scroll to position [55, 0]
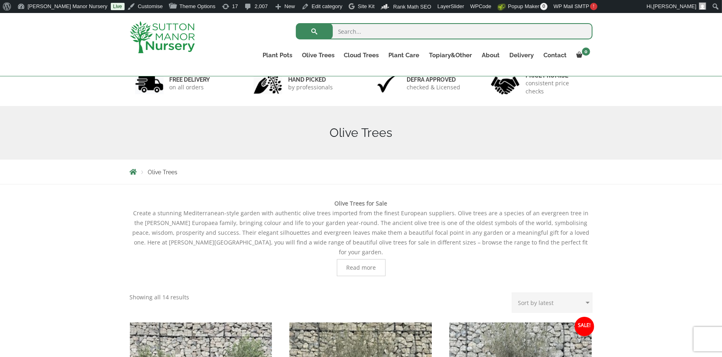
click at [363, 264] on span "Read more" at bounding box center [361, 267] width 30 height 6
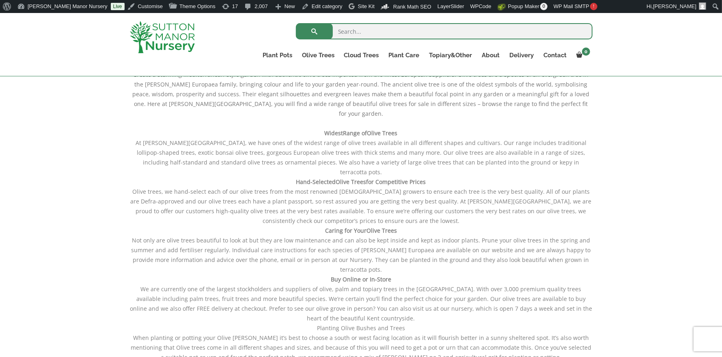
scroll to position [258, 0]
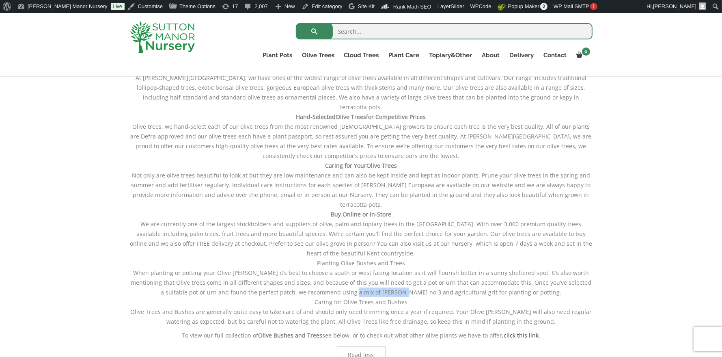
drag, startPoint x: 400, startPoint y: 253, endPoint x: 365, endPoint y: 255, distance: 34.9
click at [360, 255] on div "Widest Range of Olive Trees At [PERSON_NAME][GEOGRAPHIC_DATA], we have ones of …" at bounding box center [361, 197] width 462 height 286
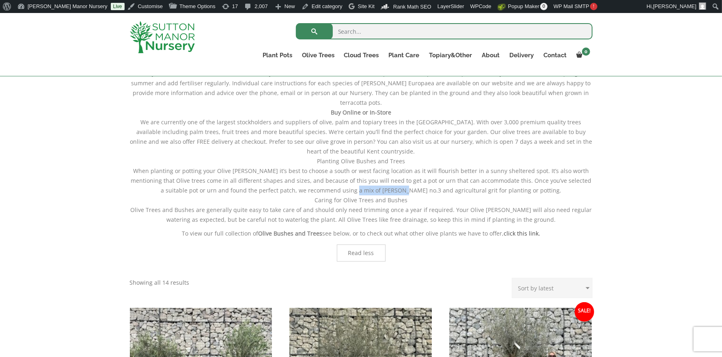
scroll to position [284, 0]
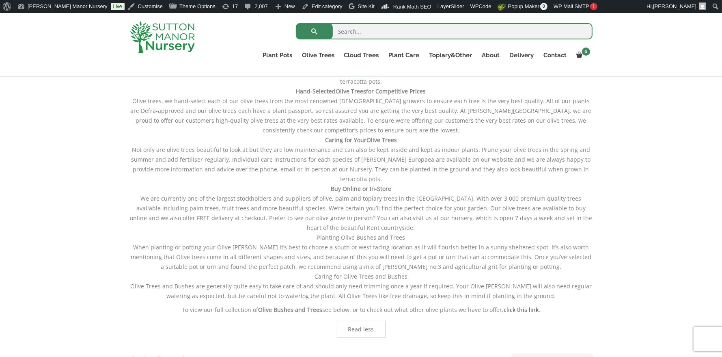
drag, startPoint x: 358, startPoint y: 289, endPoint x: 462, endPoint y: 241, distance: 115.2
click at [358, 326] on span "Read less" at bounding box center [361, 329] width 26 height 6
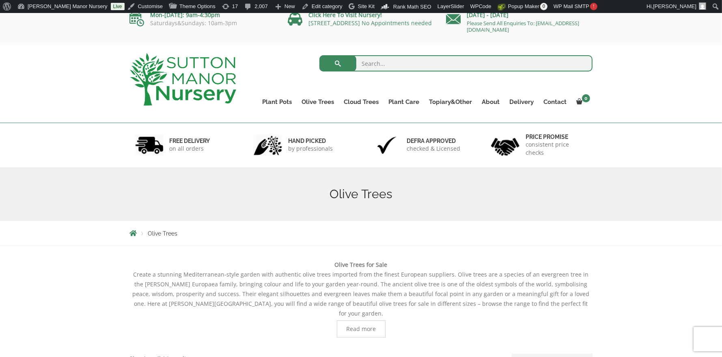
scroll to position [0, 0]
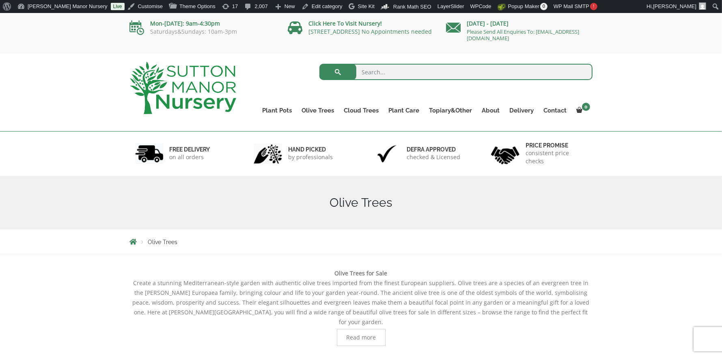
click at [176, 86] on img at bounding box center [183, 88] width 106 height 52
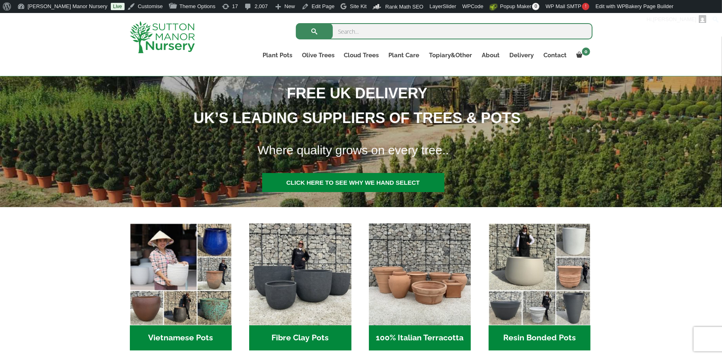
scroll to position [161, 0]
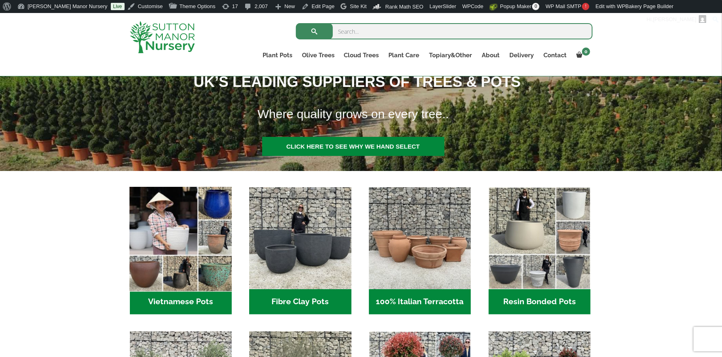
click at [196, 266] on img "Visit product category Vietnamese Pots" at bounding box center [180, 238] width 107 height 107
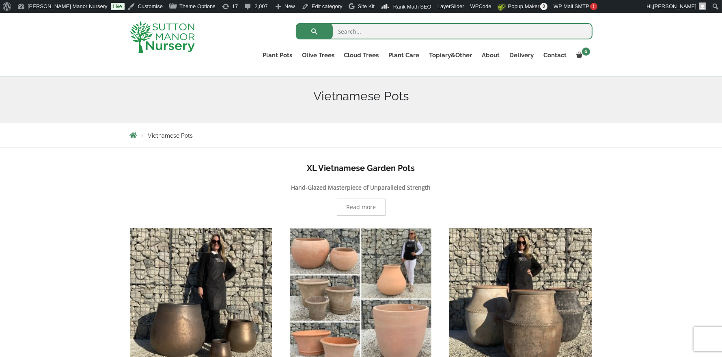
scroll to position [92, 0]
click at [357, 205] on span "Read more" at bounding box center [361, 207] width 30 height 6
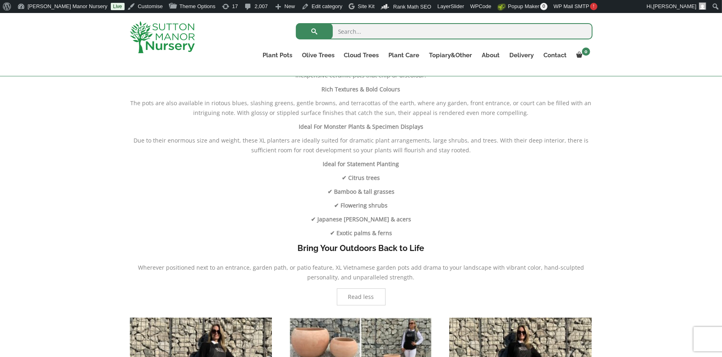
scroll to position [338, 0]
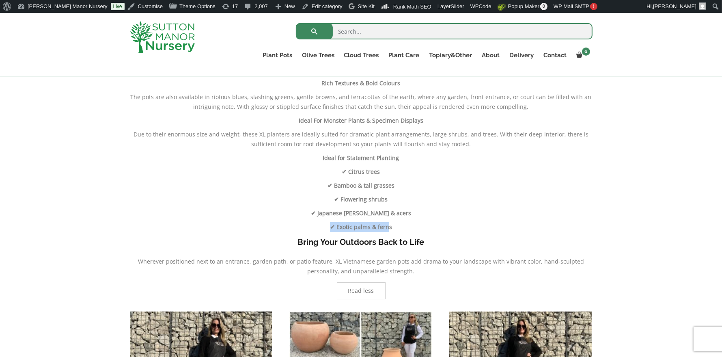
drag, startPoint x: 343, startPoint y: 224, endPoint x: 332, endPoint y: 224, distance: 10.6
click at [332, 224] on strong "✔ Exotic palms & ferns" at bounding box center [361, 227] width 62 height 8
drag, startPoint x: 363, startPoint y: 211, endPoint x: 343, endPoint y: 211, distance: 20.3
click at [343, 211] on strong "✔ Japanese maples & acers" at bounding box center [361, 213] width 100 height 8
drag, startPoint x: 357, startPoint y: 201, endPoint x: 321, endPoint y: 201, distance: 35.7
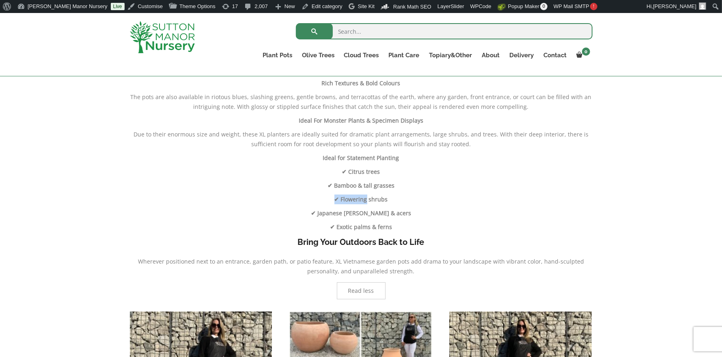
click at [321, 201] on p "✔ Flowering shrubs" at bounding box center [361, 199] width 462 height 10
click at [360, 294] on span "Read less" at bounding box center [361, 290] width 49 height 17
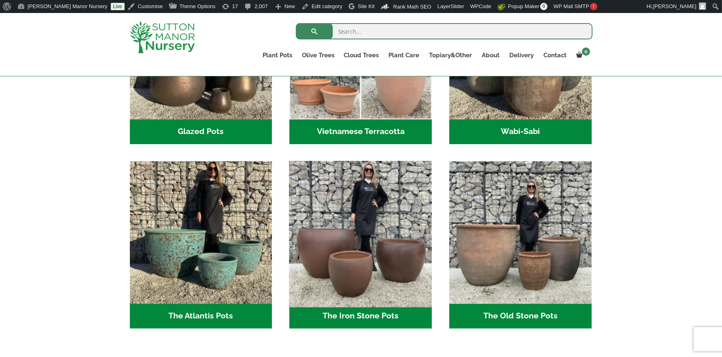
scroll to position [342, 0]
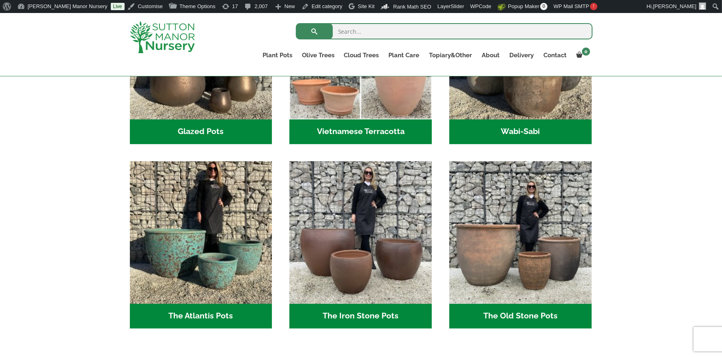
click at [158, 37] on img at bounding box center [162, 37] width 65 height 32
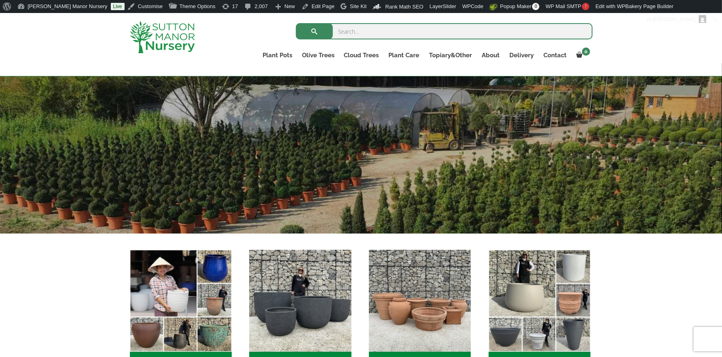
scroll to position [133, 0]
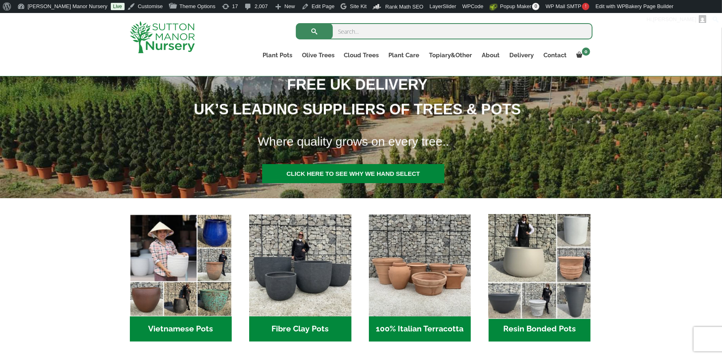
click at [500, 247] on img "Visit product category Resin Bonded Pots" at bounding box center [538, 265] width 107 height 107
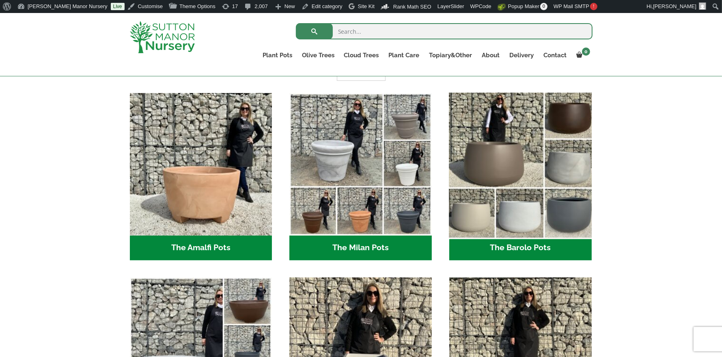
scroll to position [209, 0]
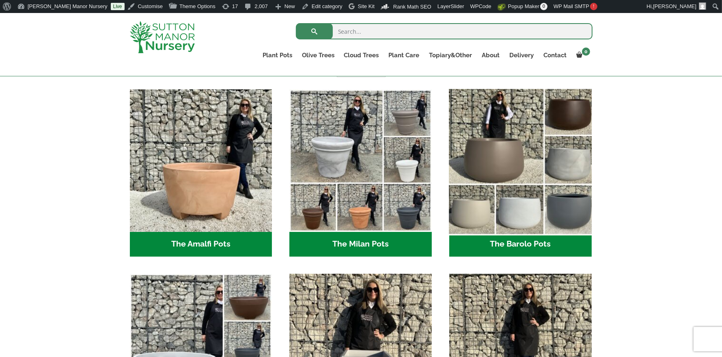
drag, startPoint x: 509, startPoint y: 158, endPoint x: 499, endPoint y: 167, distance: 12.9
click at [509, 158] on img "Visit product category The Barolo Pots" at bounding box center [519, 160] width 149 height 149
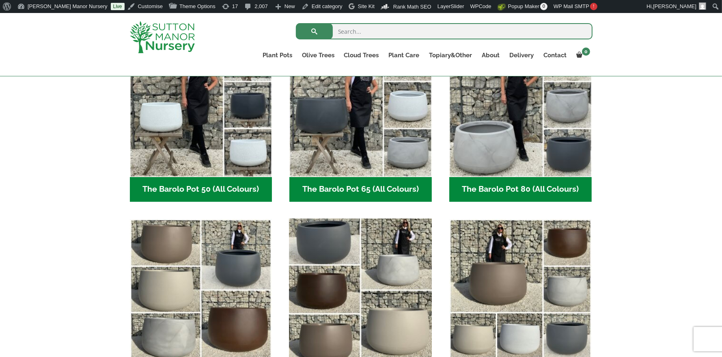
scroll to position [300, 0]
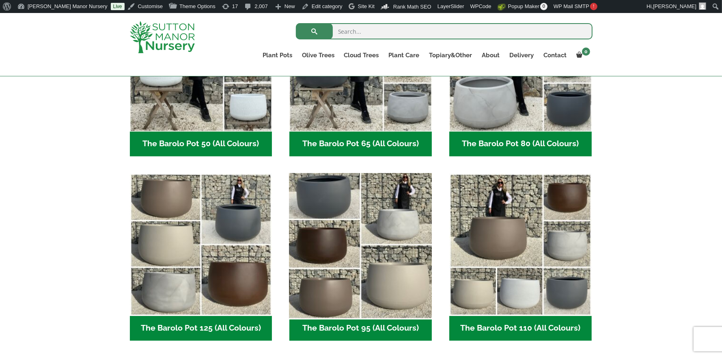
click at [337, 253] on img "Visit product category The Barolo Pot 95 (All Colours)" at bounding box center [360, 244] width 149 height 149
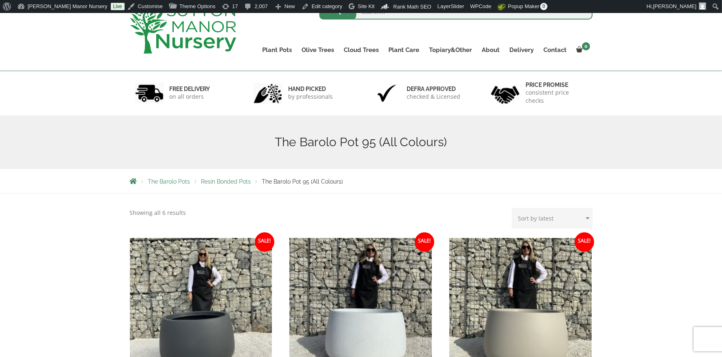
scroll to position [138, 0]
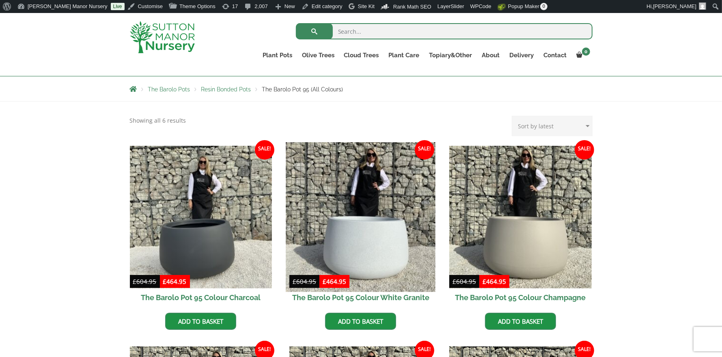
click at [351, 235] on img at bounding box center [360, 216] width 149 height 149
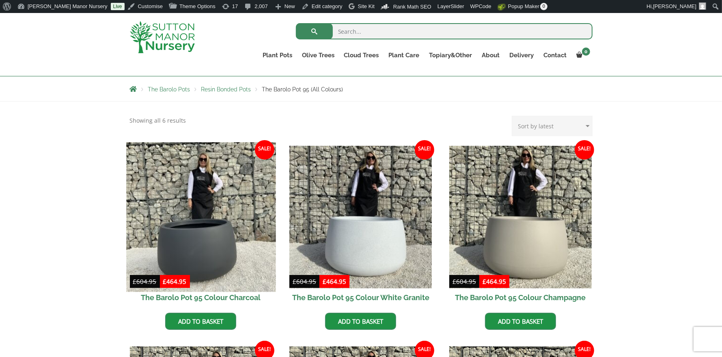
click at [246, 209] on img at bounding box center [200, 216] width 149 height 149
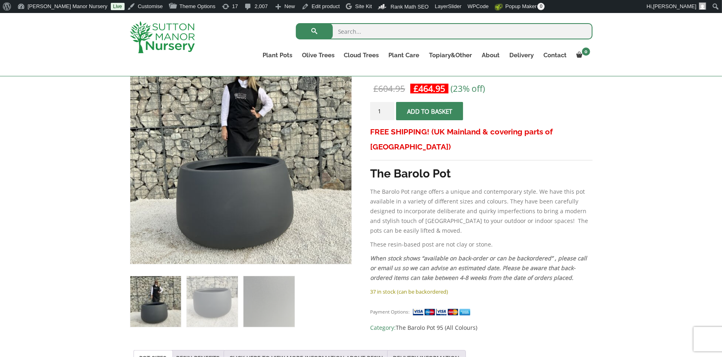
scroll to position [161, 0]
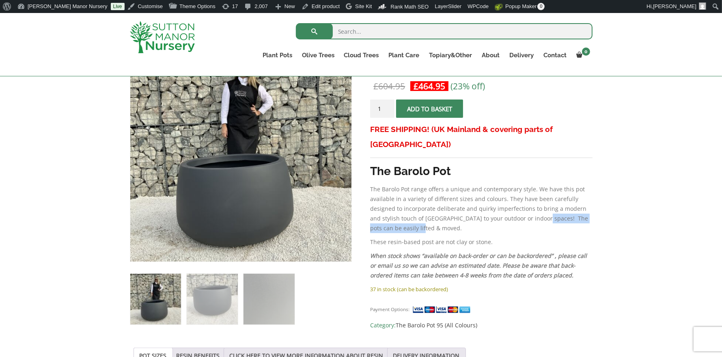
drag, startPoint x: 533, startPoint y: 208, endPoint x: 523, endPoint y: 205, distance: 10.4
click at [523, 205] on p "The Barolo Pot range offers a unique and contemporary style. We have this pot a…" at bounding box center [481, 208] width 222 height 49
click at [516, 208] on p "The Barolo Pot range offers a unique and contemporary style. We have this pot a…" at bounding box center [481, 208] width 222 height 49
drag, startPoint x: 458, startPoint y: 193, endPoint x: 534, endPoint y: 194, distance: 76.3
click at [534, 194] on p "The Barolo Pot range offers a unique and contemporary style. We have this pot a…" at bounding box center [481, 208] width 222 height 49
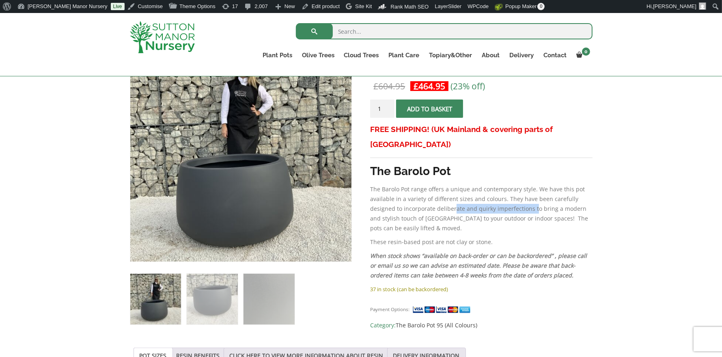
scroll to position [162, 0]
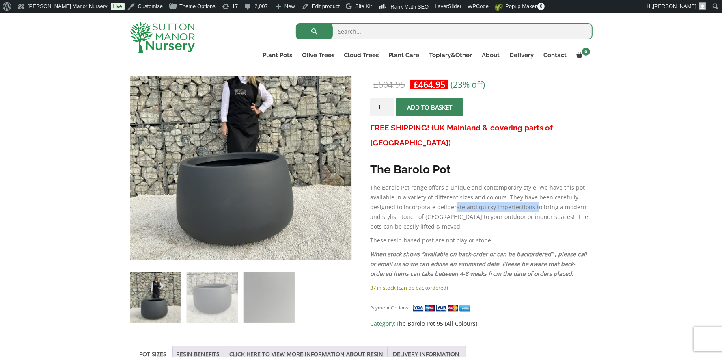
click at [140, 35] on img at bounding box center [162, 37] width 65 height 32
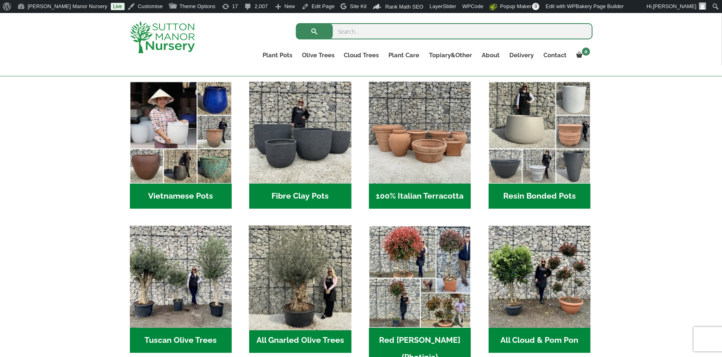
scroll to position [274, 0]
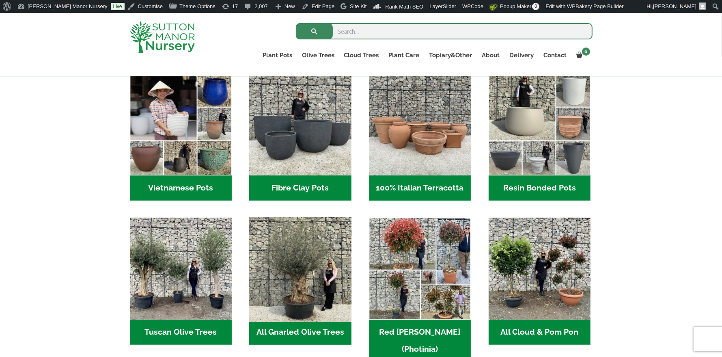
click at [290, 273] on img "Visit product category All Gnarled Olive Trees" at bounding box center [300, 268] width 107 height 107
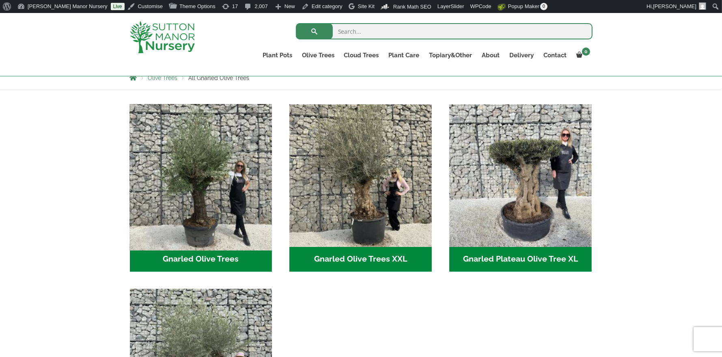
click at [164, 220] on img "Visit product category Gnarled Olive Trees" at bounding box center [200, 175] width 149 height 149
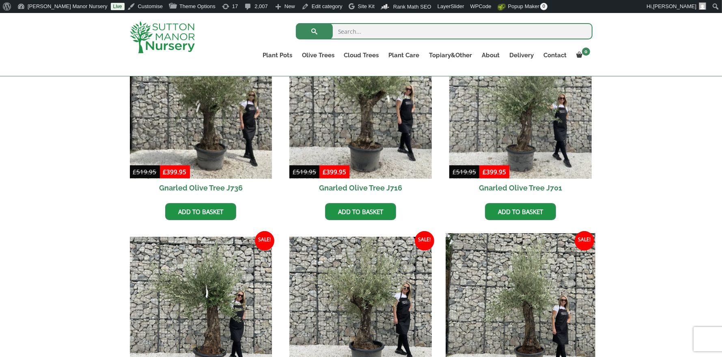
scroll to position [247, 0]
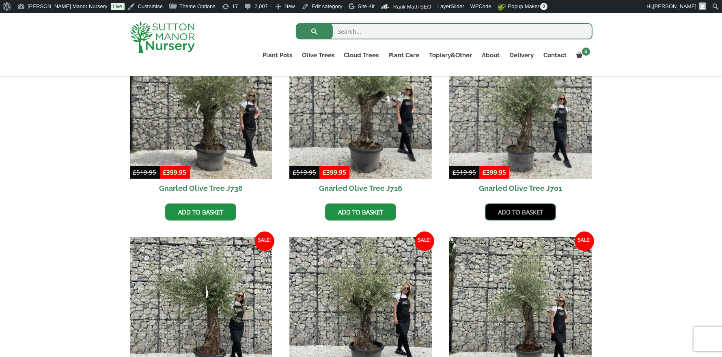
click at [514, 210] on link "Add to basket" at bounding box center [520, 211] width 71 height 17
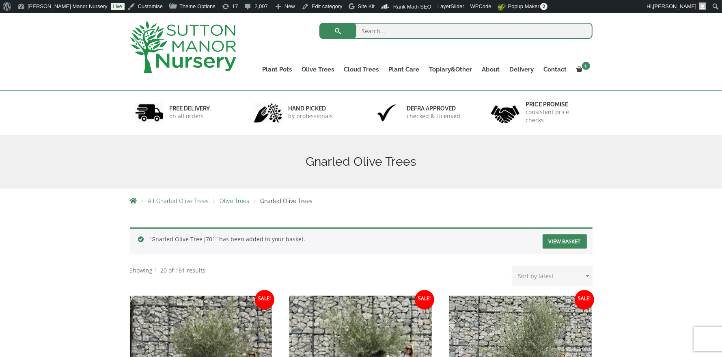
scroll to position [41, 0]
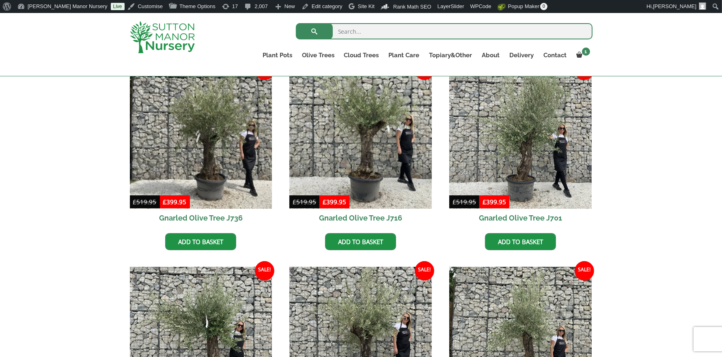
scroll to position [213, 0]
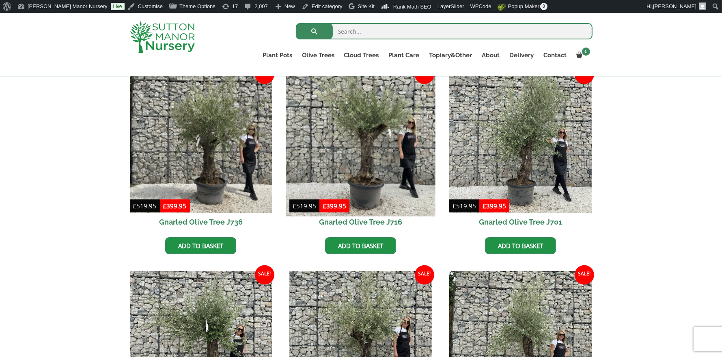
click at [329, 197] on img at bounding box center [360, 141] width 149 height 149
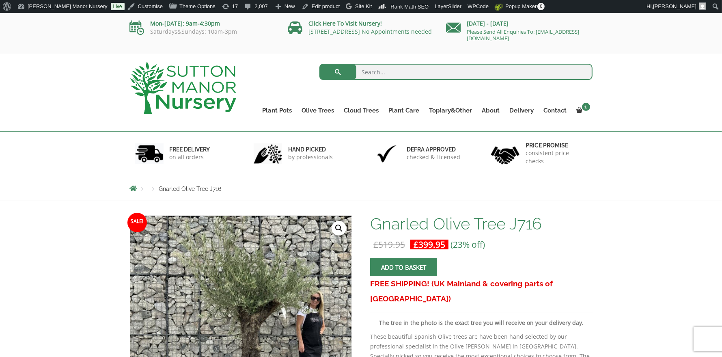
click at [226, 95] on img at bounding box center [183, 88] width 106 height 52
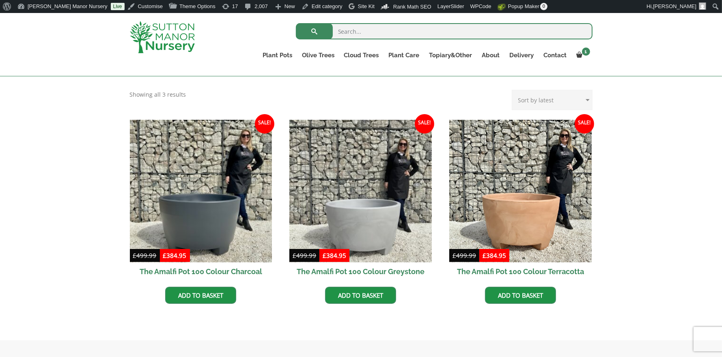
scroll to position [201, 0]
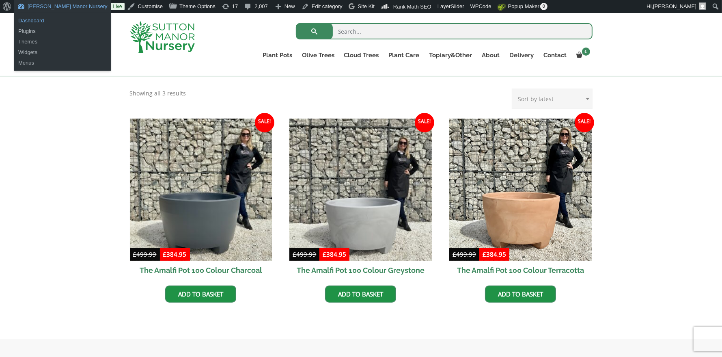
click at [28, 21] on link "Dashboard" at bounding box center [62, 20] width 97 height 11
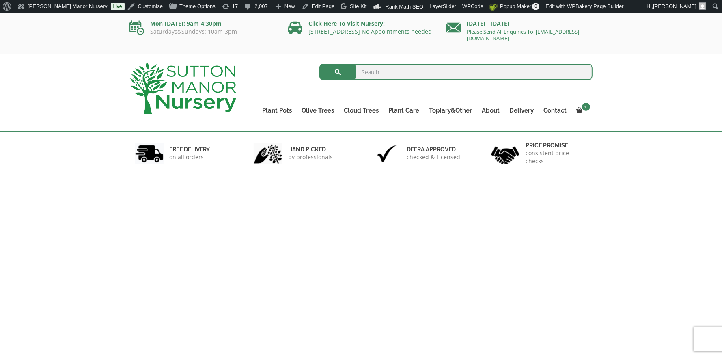
scroll to position [255, 0]
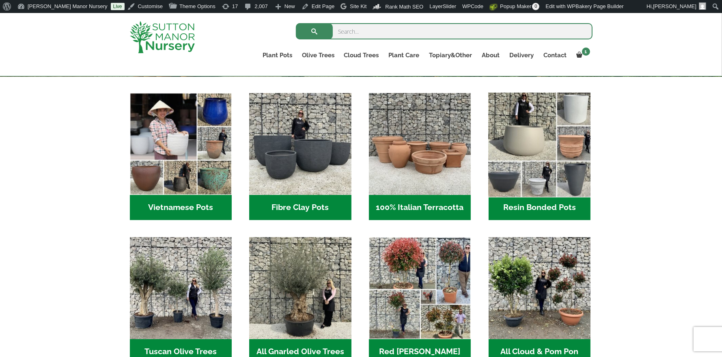
click at [550, 142] on img "Visit product category Resin Bonded Pots" at bounding box center [538, 143] width 107 height 107
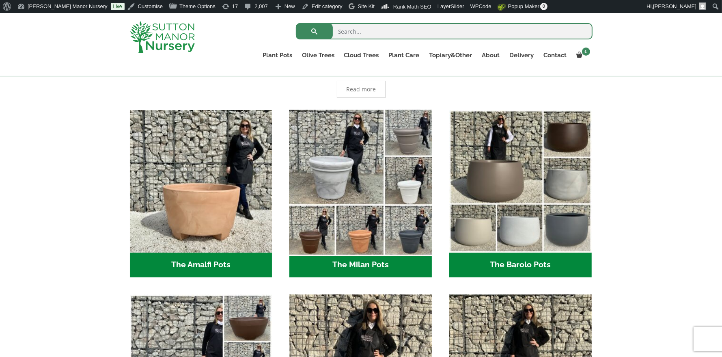
scroll to position [190, 0]
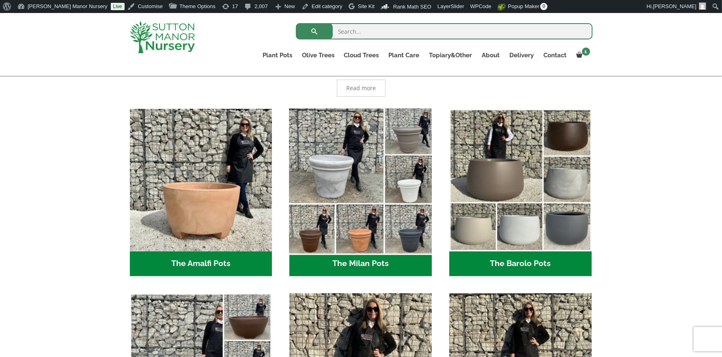
click at [364, 190] on img "Visit product category The Milan Pots" at bounding box center [360, 179] width 149 height 149
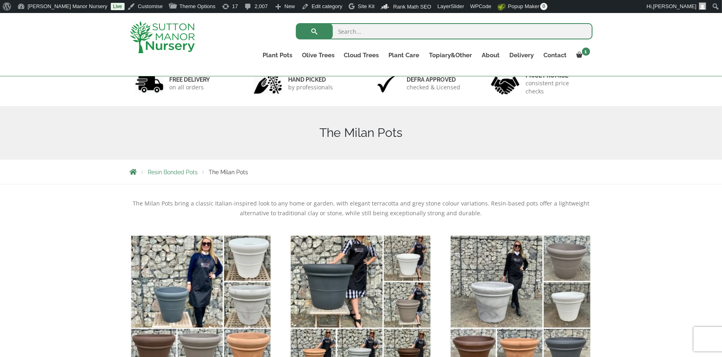
scroll to position [64, 0]
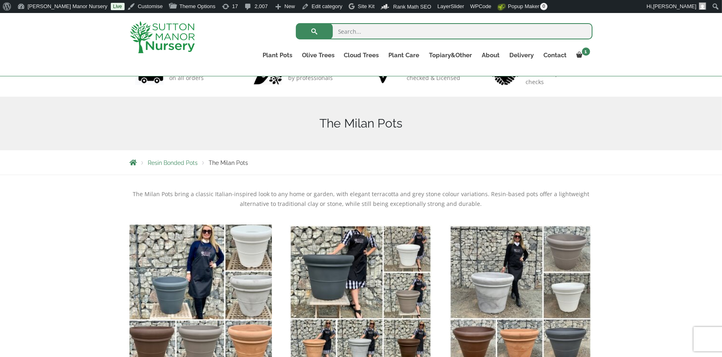
click at [207, 297] on img "Visit product category The Milan 45 Pots (All Colours)" at bounding box center [200, 295] width 149 height 149
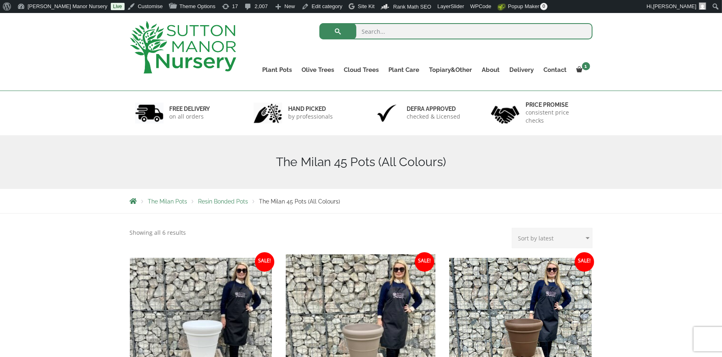
scroll to position [167, 0]
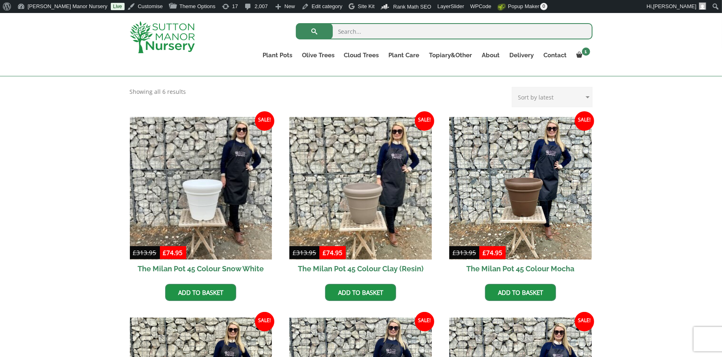
click at [157, 37] on img at bounding box center [162, 37] width 65 height 32
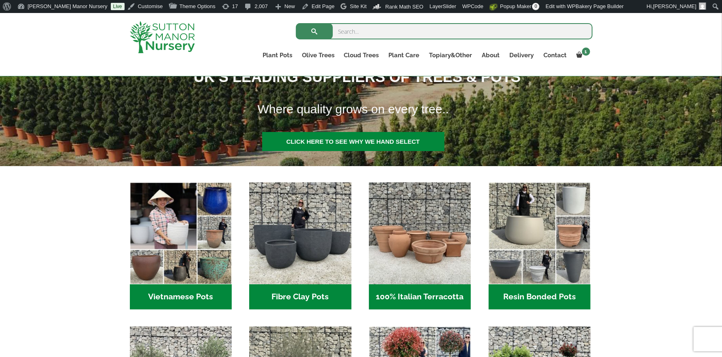
scroll to position [194, 0]
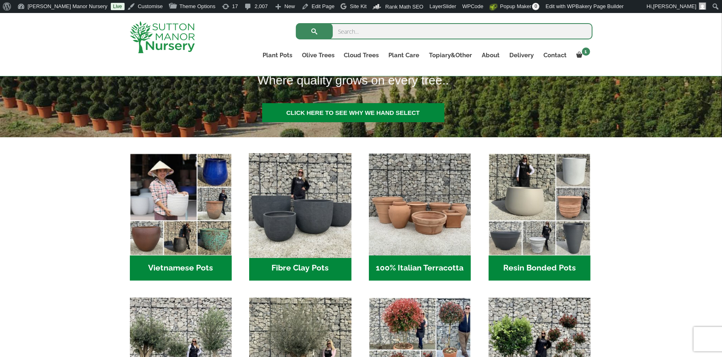
click at [328, 195] on img "Visit product category Fibre Clay Pots" at bounding box center [300, 204] width 107 height 107
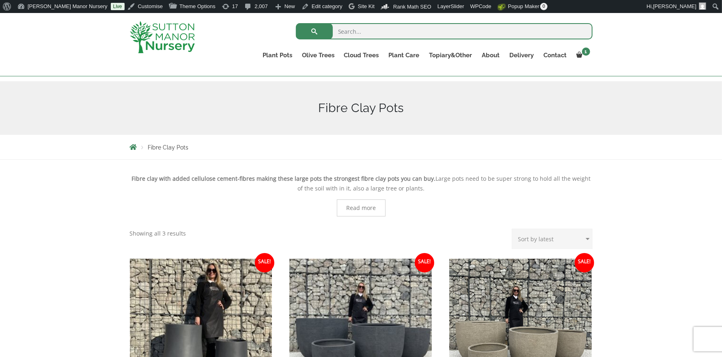
scroll to position [122, 0]
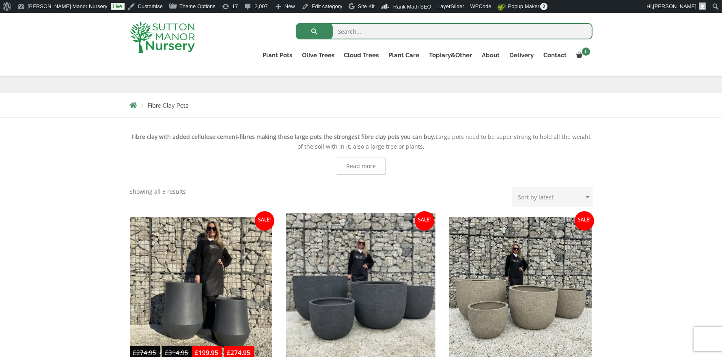
click at [356, 256] on img at bounding box center [360, 287] width 149 height 149
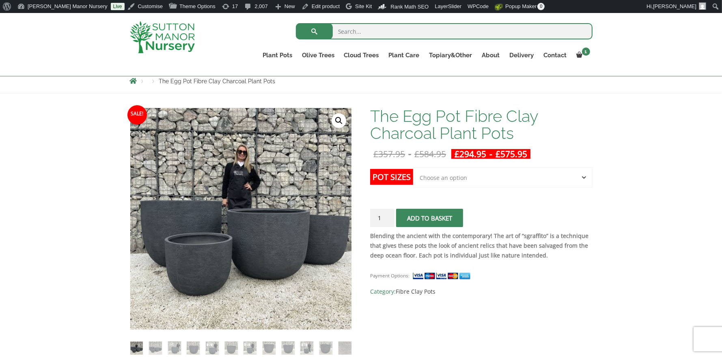
scroll to position [93, 0]
click at [515, 177] on select "Choose an option Click here to buy the 5th To Largest Pot In The Picture Click …" at bounding box center [502, 177] width 179 height 20
click at [413, 167] on select "Choose an option Click here to buy the 5th To Largest Pot In The Picture Click …" at bounding box center [502, 177] width 179 height 20
select select "Click here to buy the 4th To Largest Pot In The Picture"
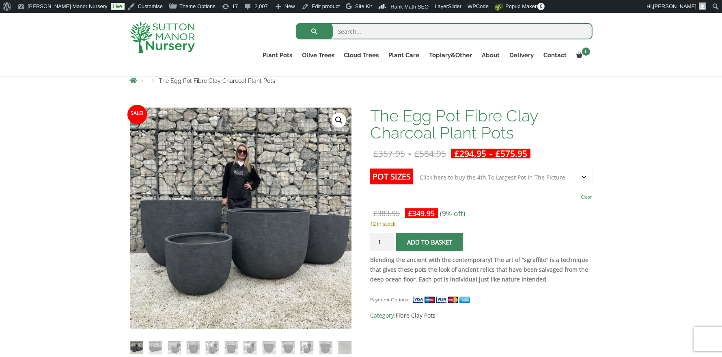
click at [519, 178] on select "Choose an option Click here to buy the 5th To Largest Pot In The Picture Click …" at bounding box center [502, 177] width 179 height 20
click at [413, 167] on select "Choose an option Click here to buy the 5th To Largest Pot In The Picture Click …" at bounding box center [502, 177] width 179 height 20
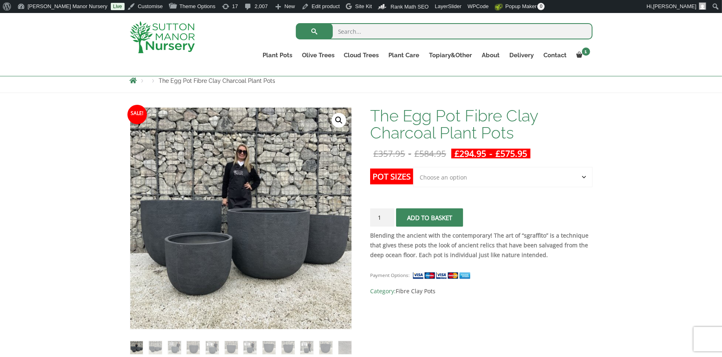
click at [484, 176] on select "Choose an option Click here to buy the 5th To Largest Pot In The Picture Click …" at bounding box center [502, 177] width 179 height 20
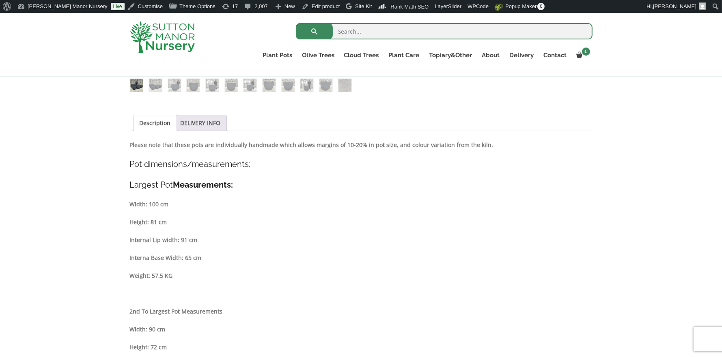
scroll to position [356, 0]
drag, startPoint x: 170, startPoint y: 219, endPoint x: 128, endPoint y: 202, distance: 45.0
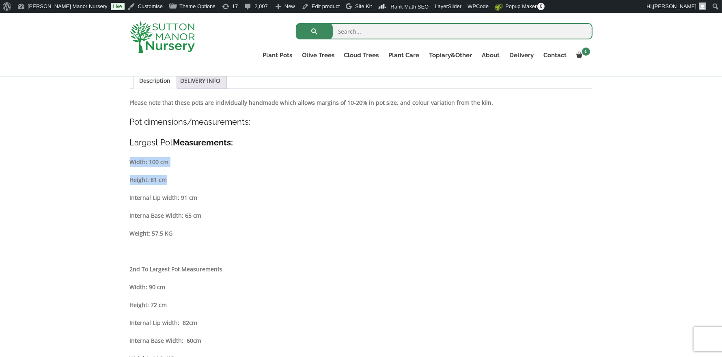
scroll to position [398, 0]
drag, startPoint x: 186, startPoint y: 284, endPoint x: 146, endPoint y: 286, distance: 39.4
click at [147, 286] on p "Width: 90 cm" at bounding box center [361, 286] width 462 height 10
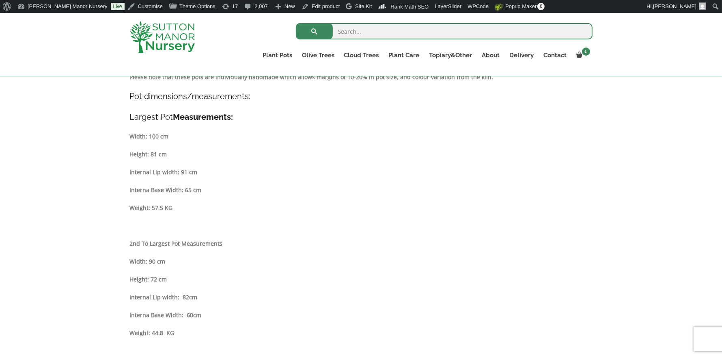
scroll to position [433, 0]
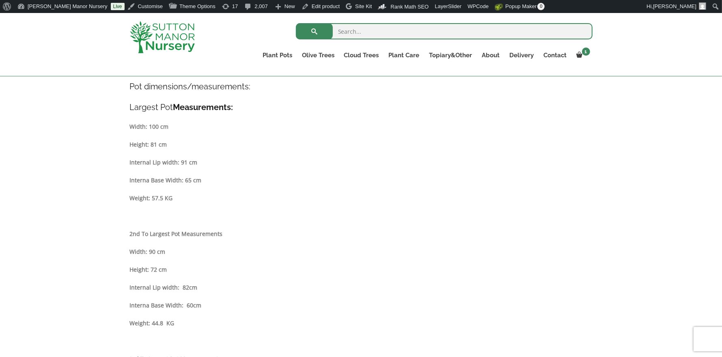
click at [190, 248] on p "Width: 90 cm" at bounding box center [361, 252] width 462 height 10
drag, startPoint x: 171, startPoint y: 253, endPoint x: 164, endPoint y: 253, distance: 7.3
click at [142, 250] on p "Width: 90 cm" at bounding box center [361, 252] width 462 height 10
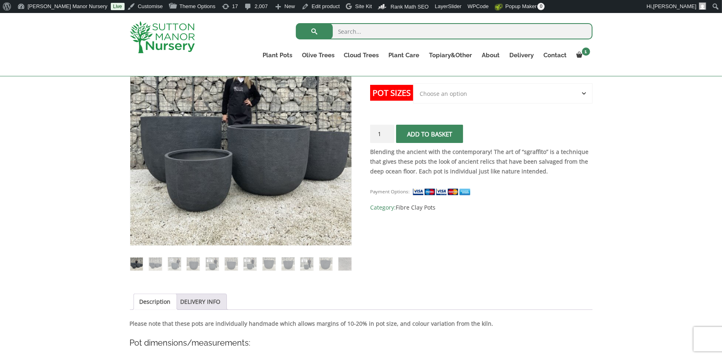
scroll to position [79, 0]
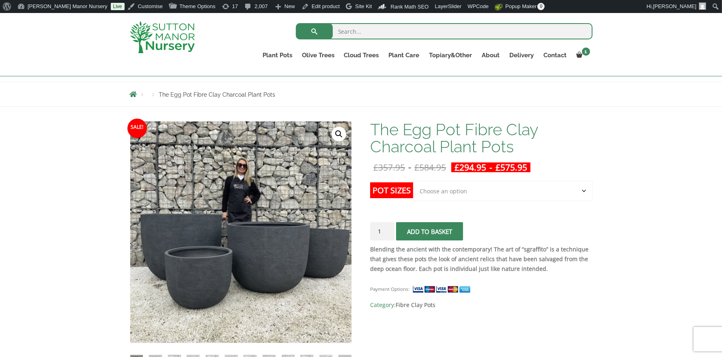
click at [462, 189] on select "Choose an option Click here to buy the 5th To Largest Pot In The Picture Click …" at bounding box center [502, 190] width 179 height 20
click at [452, 197] on select "Choose an option Click here to buy the 5th To Largest Pot In The Picture Click …" at bounding box center [502, 190] width 179 height 20
click at [413, 180] on select "Choose an option Click here to buy the 5th To Largest Pot In The Picture Click …" at bounding box center [502, 190] width 179 height 20
select select "Click here to buy the 5th To Largest Pot In The Picture"
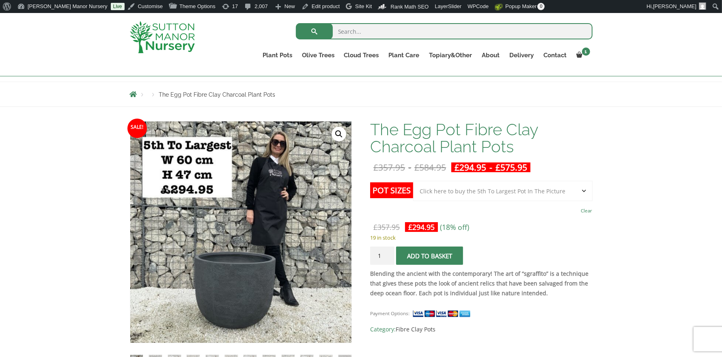
click at [478, 189] on select "Choose an option Click here to buy the 5th To Largest Pot In The Picture Click …" at bounding box center [502, 190] width 179 height 20
click at [413, 180] on select "Choose an option Click here to buy the 5th To Largest Pot In The Picture Click …" at bounding box center [502, 190] width 179 height 20
click at [471, 195] on select "Choose an option Click here to buy the 5th To Largest Pot In The Picture Click …" at bounding box center [502, 190] width 179 height 20
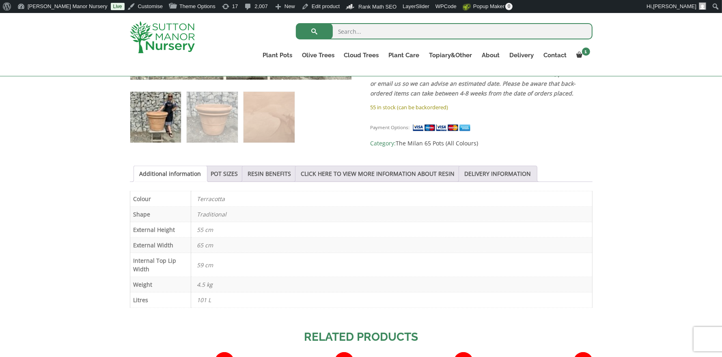
scroll to position [344, 0]
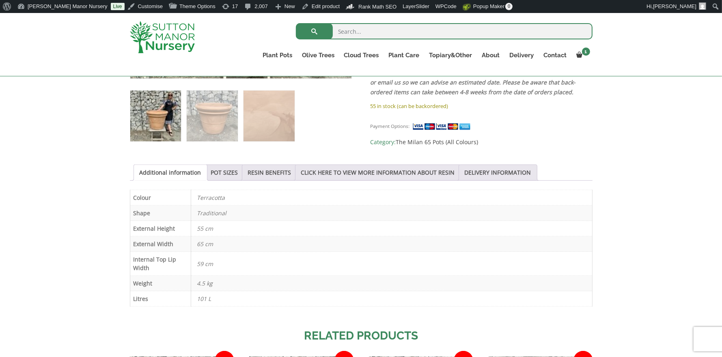
click at [258, 297] on p "101 L" at bounding box center [391, 298] width 389 height 15
click at [222, 173] on link "POT SIZES" at bounding box center [224, 172] width 27 height 15
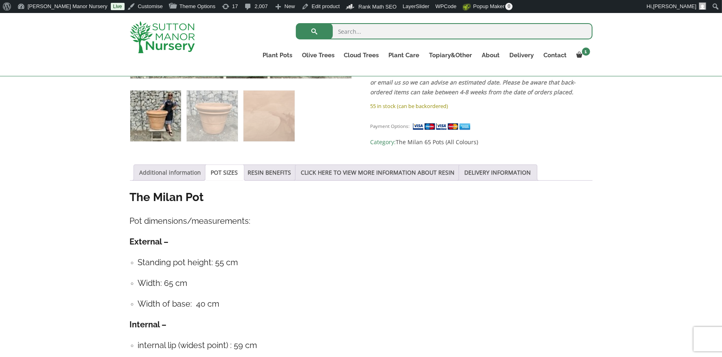
click at [181, 172] on link "Additional information" at bounding box center [171, 172] width 62 height 15
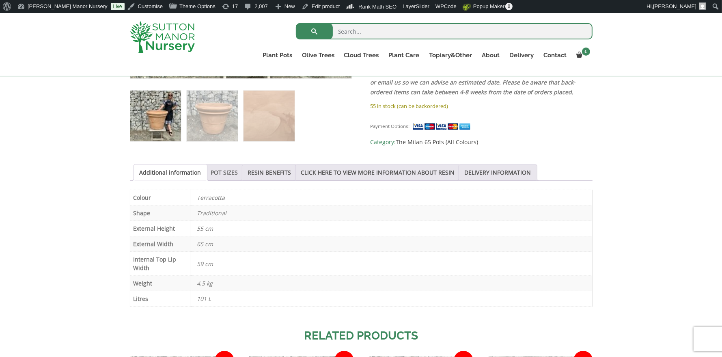
click at [217, 172] on link "POT SIZES" at bounding box center [224, 172] width 27 height 15
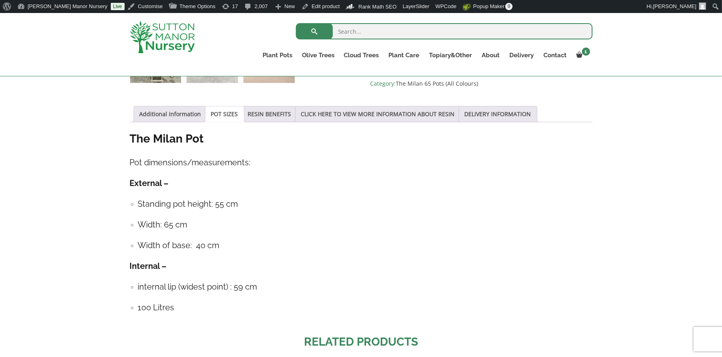
scroll to position [425, 0]
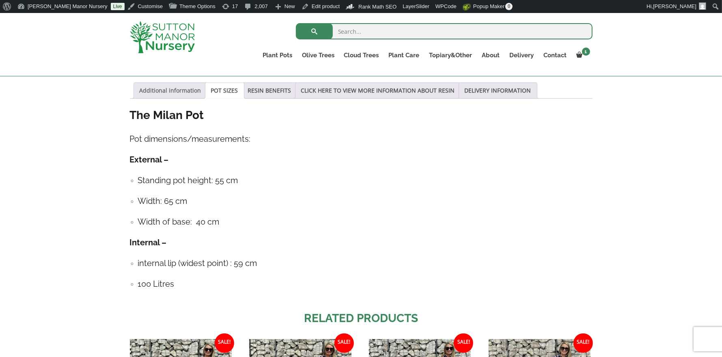
click at [156, 91] on link "Additional information" at bounding box center [171, 90] width 62 height 15
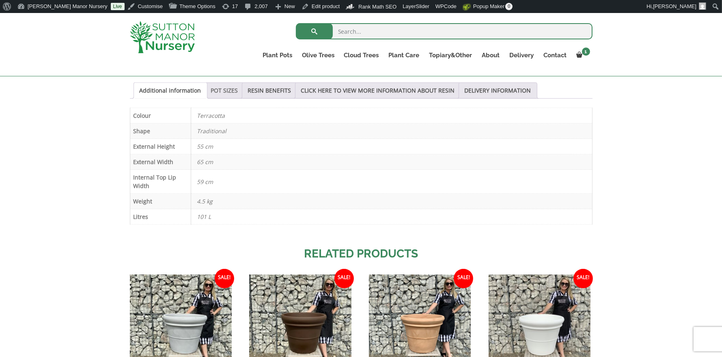
click at [228, 91] on link "POT SIZES" at bounding box center [224, 90] width 27 height 15
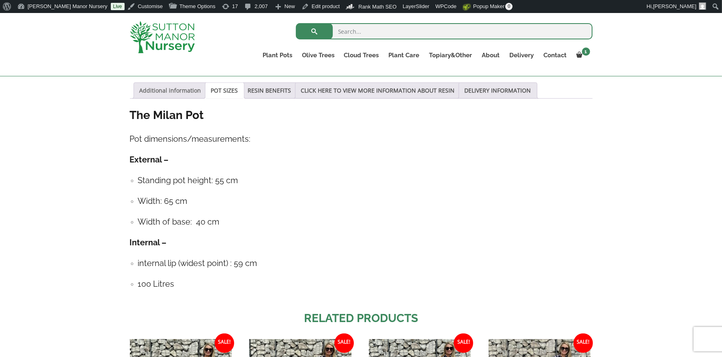
click at [175, 90] on link "Additional information" at bounding box center [171, 90] width 62 height 15
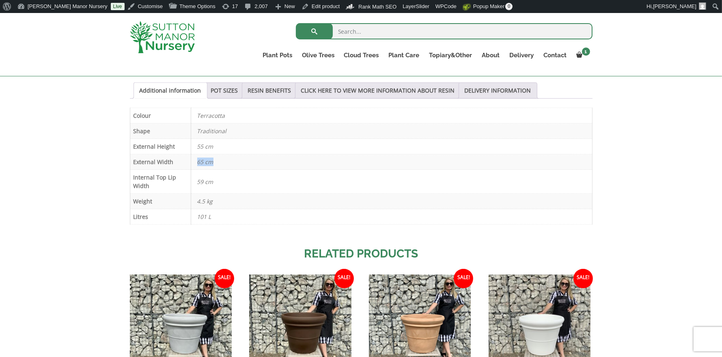
drag, startPoint x: 211, startPoint y: 160, endPoint x: 197, endPoint y: 160, distance: 14.6
click at [197, 160] on p "65 cm" at bounding box center [391, 161] width 389 height 15
click at [233, 157] on p "65 cm" at bounding box center [391, 161] width 389 height 15
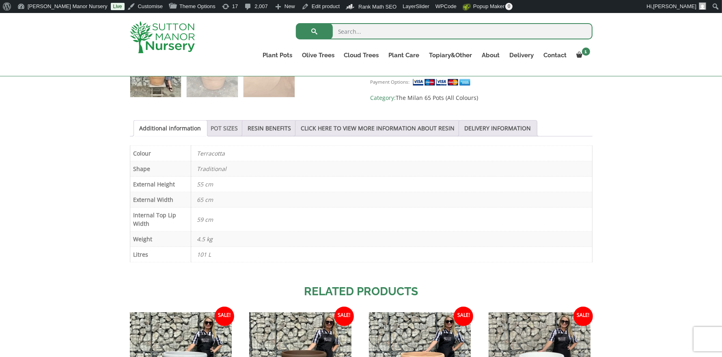
scroll to position [389, 0]
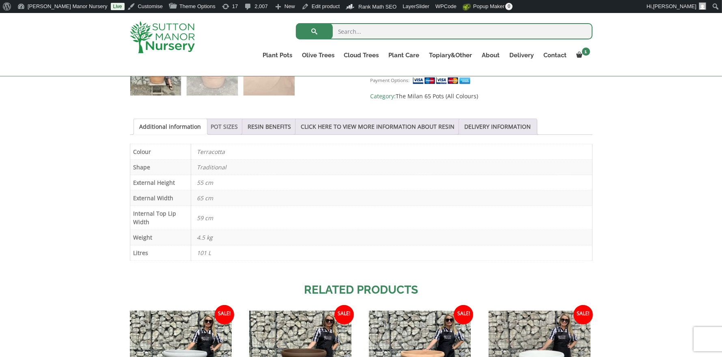
click at [226, 125] on link "POT SIZES" at bounding box center [224, 126] width 27 height 15
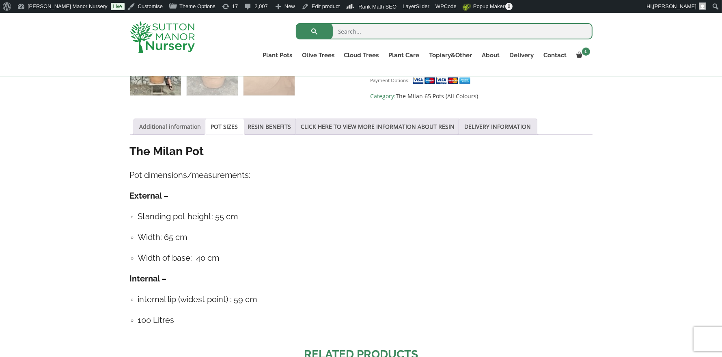
click at [176, 124] on link "Additional information" at bounding box center [171, 126] width 62 height 15
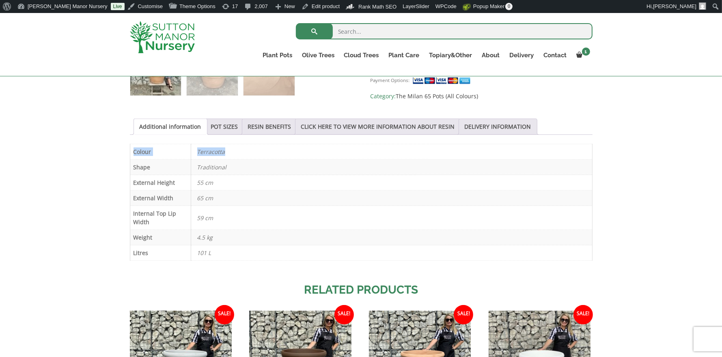
drag, startPoint x: 214, startPoint y: 153, endPoint x: 130, endPoint y: 151, distance: 84.0
click at [130, 151] on tr "Colour Terracotta" at bounding box center [361, 151] width 462 height 15
click at [190, 149] on th "Colour" at bounding box center [160, 151] width 61 height 15
drag, startPoint x: 248, startPoint y: 219, endPoint x: 247, endPoint y: 215, distance: 4.5
click at [248, 219] on p "59 cm" at bounding box center [391, 217] width 389 height 15
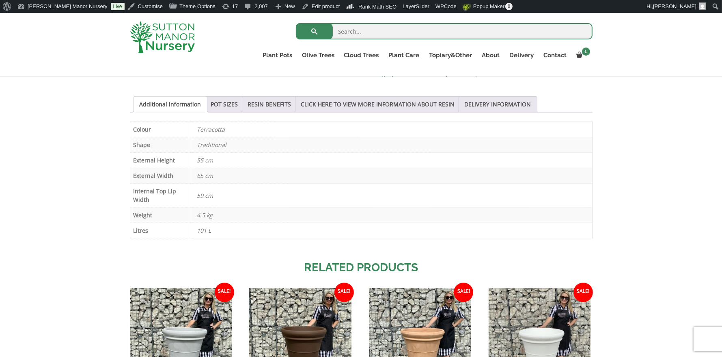
scroll to position [418, 0]
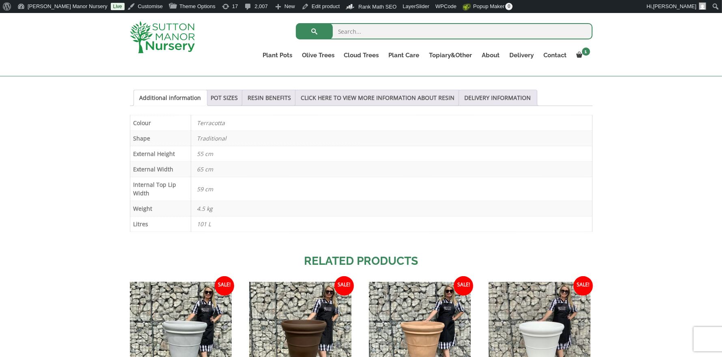
click at [156, 123] on th "Colour" at bounding box center [160, 122] width 61 height 15
drag, startPoint x: 228, startPoint y: 125, endPoint x: 202, endPoint y: 144, distance: 31.9
click at [228, 125] on p "Terracotta" at bounding box center [391, 122] width 389 height 15
click at [156, 139] on th "Shape" at bounding box center [160, 138] width 61 height 15
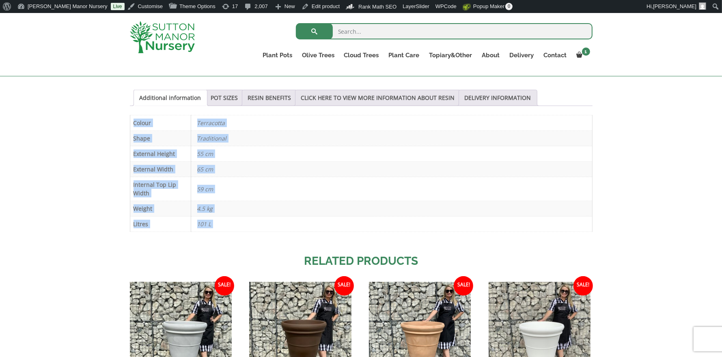
drag, startPoint x: 135, startPoint y: 235, endPoint x: 189, endPoint y: 241, distance: 54.6
click at [189, 242] on div "Sale! 🔍 POT PRODUCT DRAFT FOR AI £ 193.95 Original price was: £193.95. £ 148.95…" at bounding box center [361, 117] width 462 height 670
click at [196, 236] on div "Additional information Colour Terracotta Shape Traditional External Height 55 c…" at bounding box center [361, 178] width 462 height 126
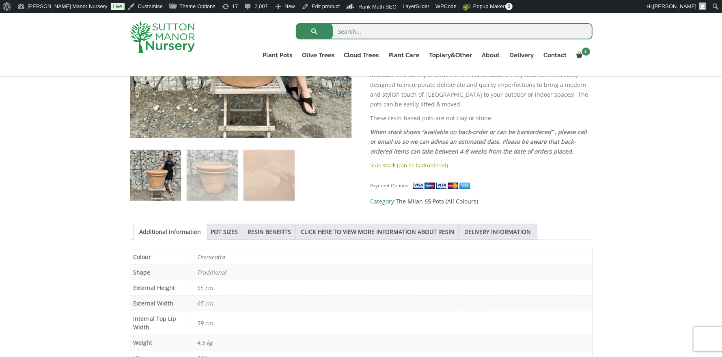
scroll to position [360, 0]
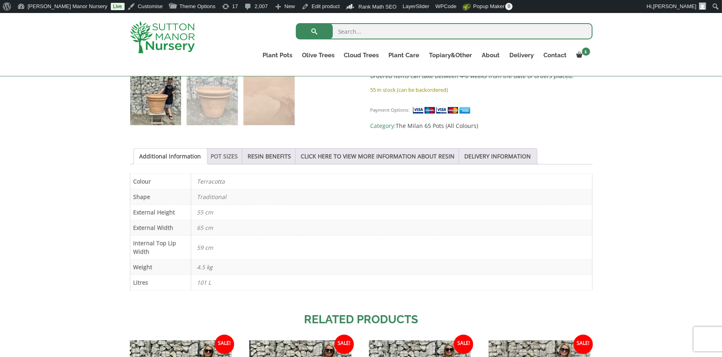
click at [219, 158] on link "POT SIZES" at bounding box center [224, 155] width 27 height 15
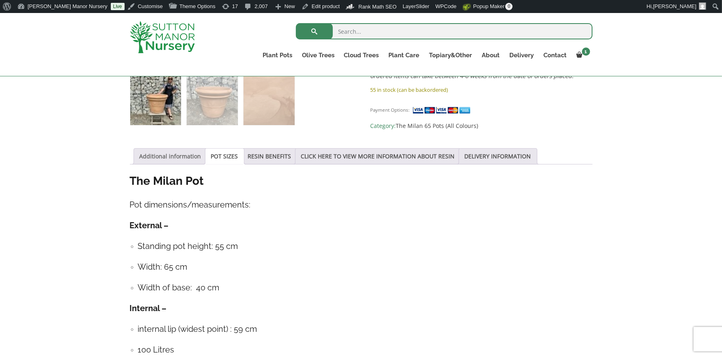
click at [140, 157] on link "Additional information" at bounding box center [171, 155] width 62 height 15
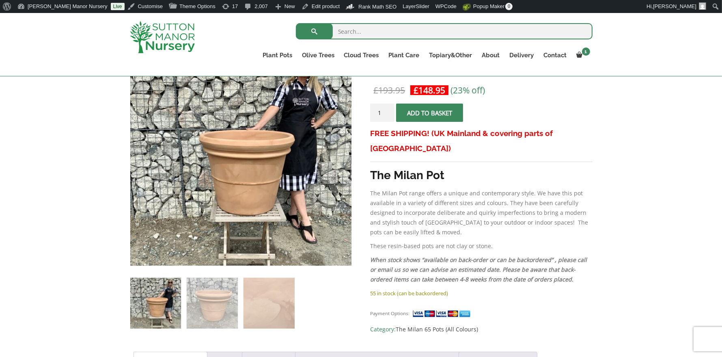
scroll to position [155, 0]
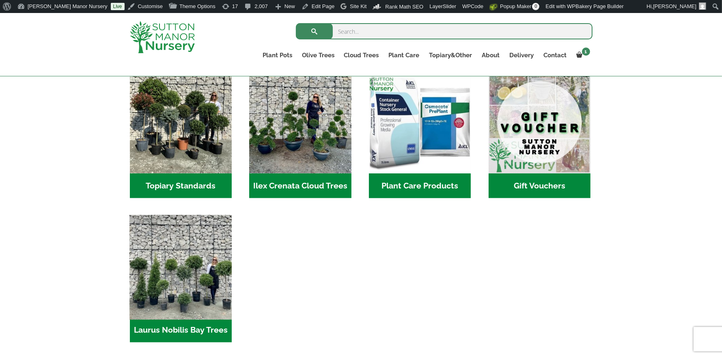
scroll to position [726, 0]
